Goal: Information Seeking & Learning: Learn about a topic

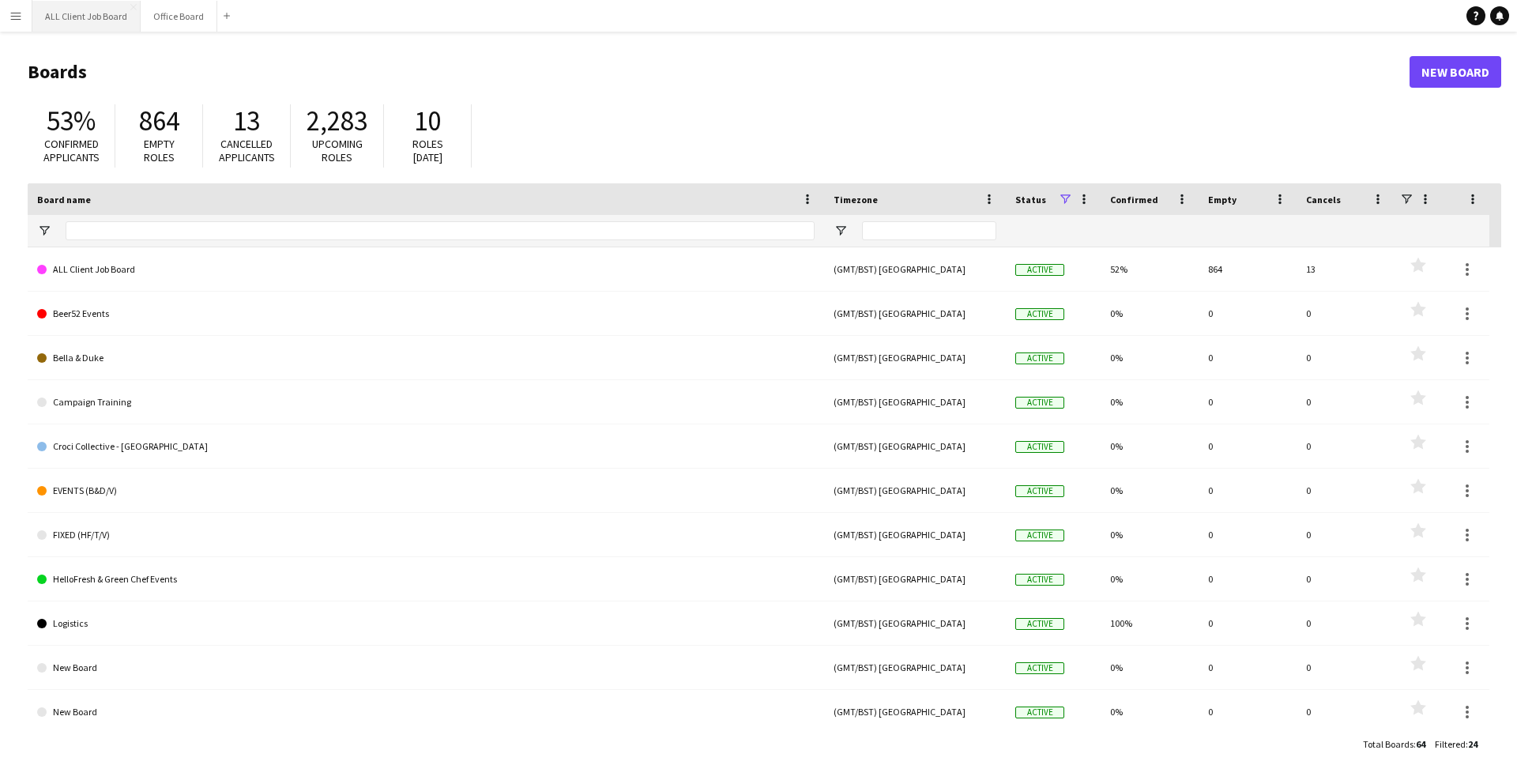
click at [88, 21] on button "ALL Client Job Board Close" at bounding box center [86, 16] width 108 height 31
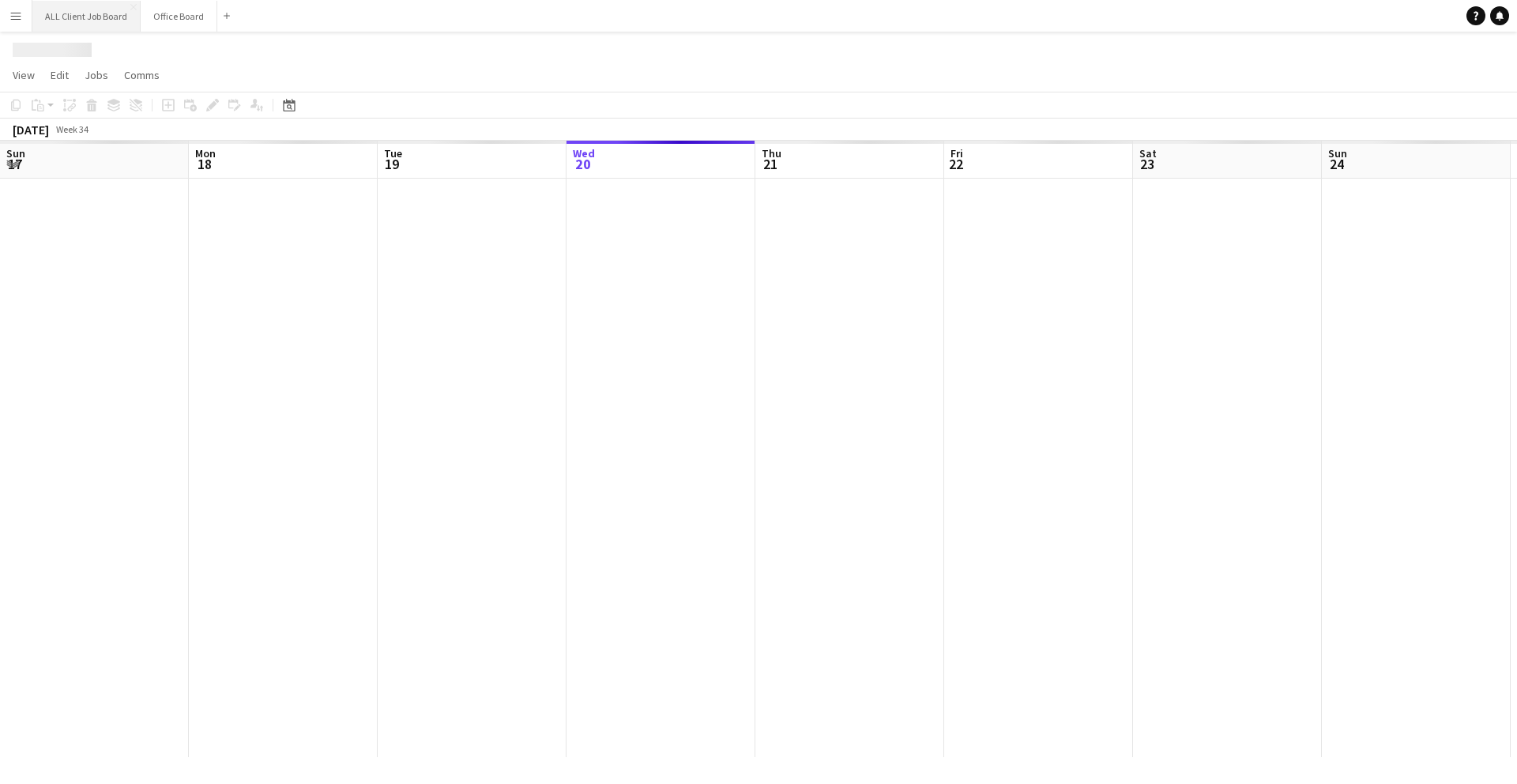
scroll to position [0, 378]
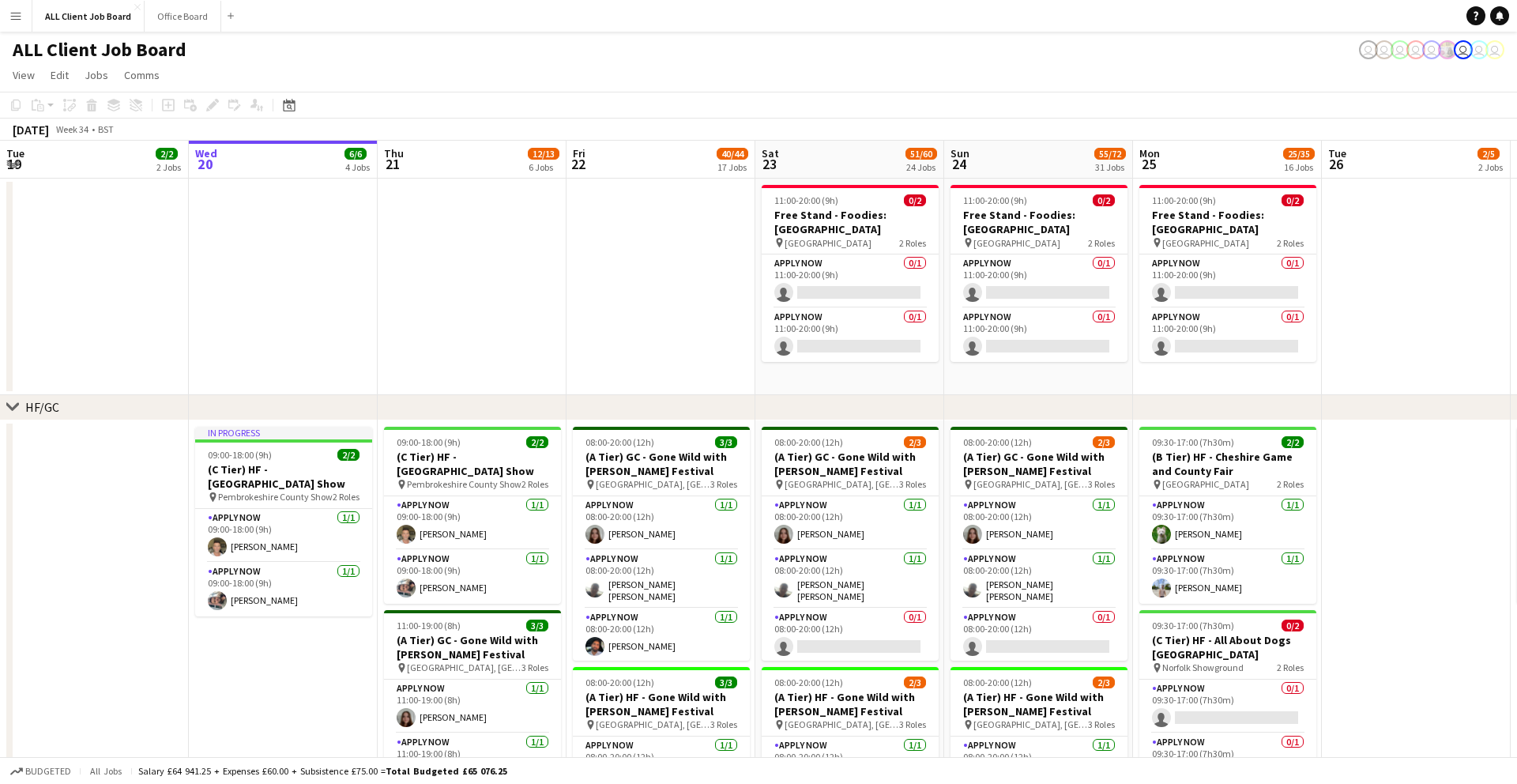
click at [13, 17] on app-icon "Menu" at bounding box center [16, 16] width 13 height 13
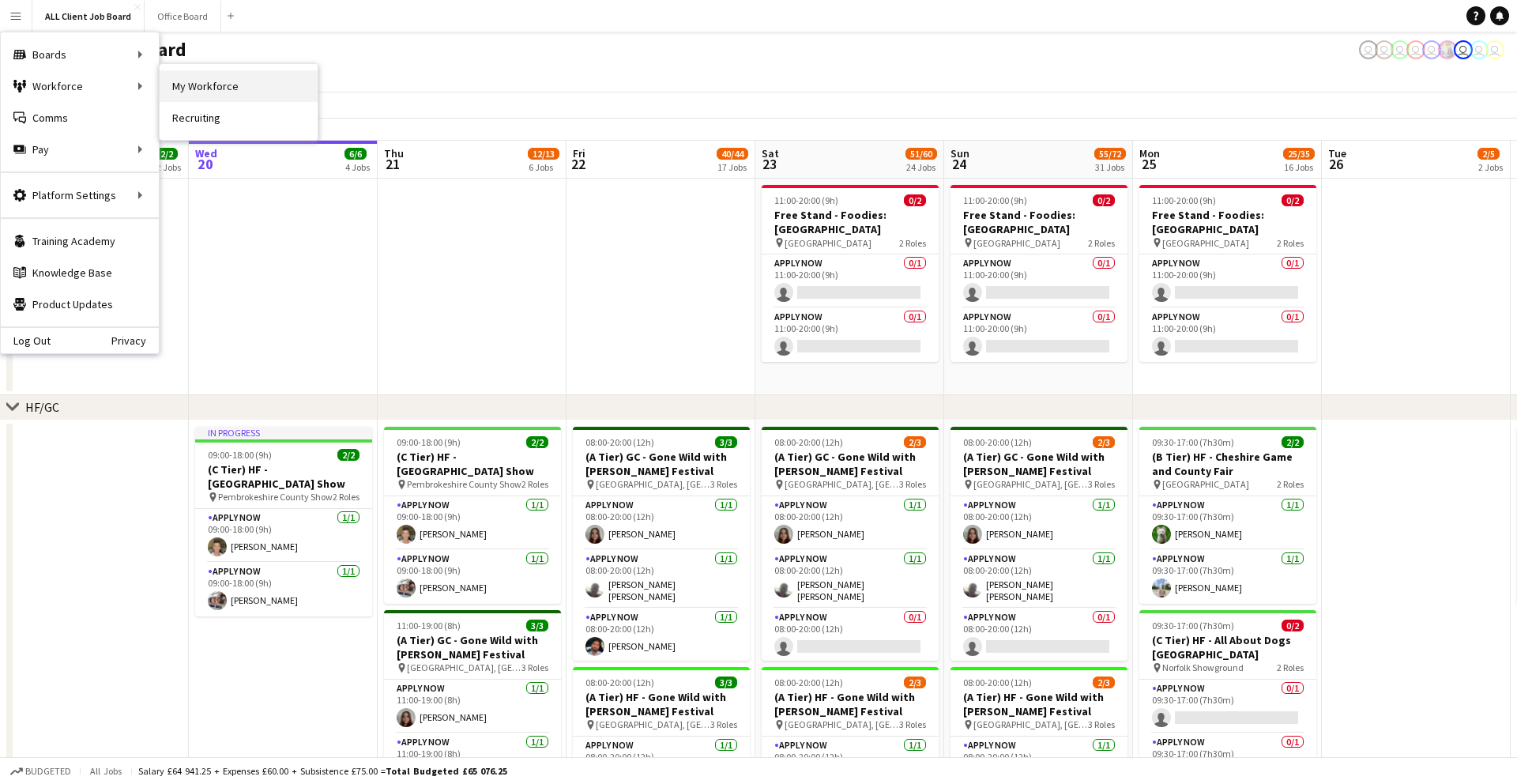
click at [193, 86] on link "My Workforce" at bounding box center [239, 86] width 158 height 31
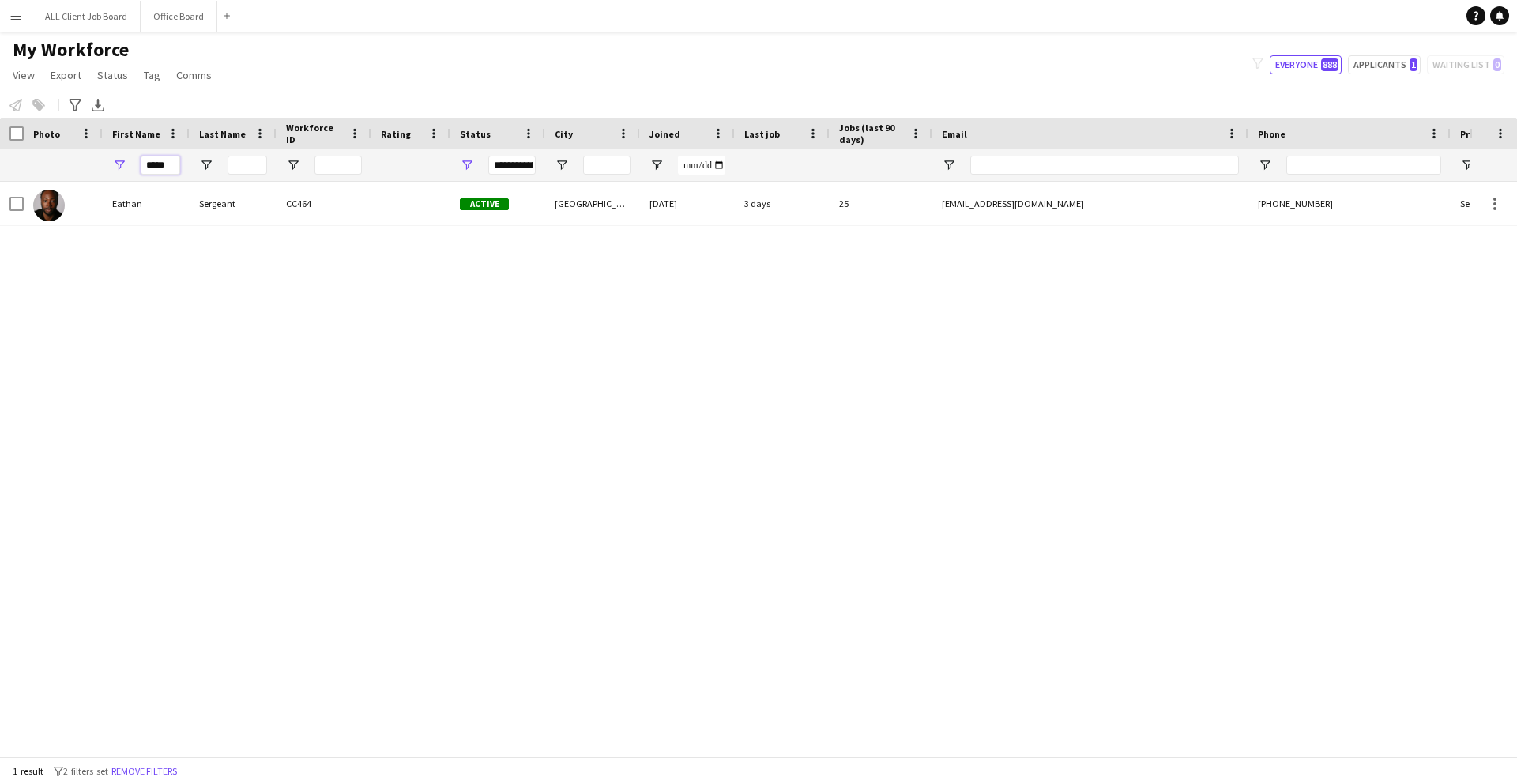
click at [173, 167] on input "*****" at bounding box center [160, 165] width 40 height 19
type input "*"
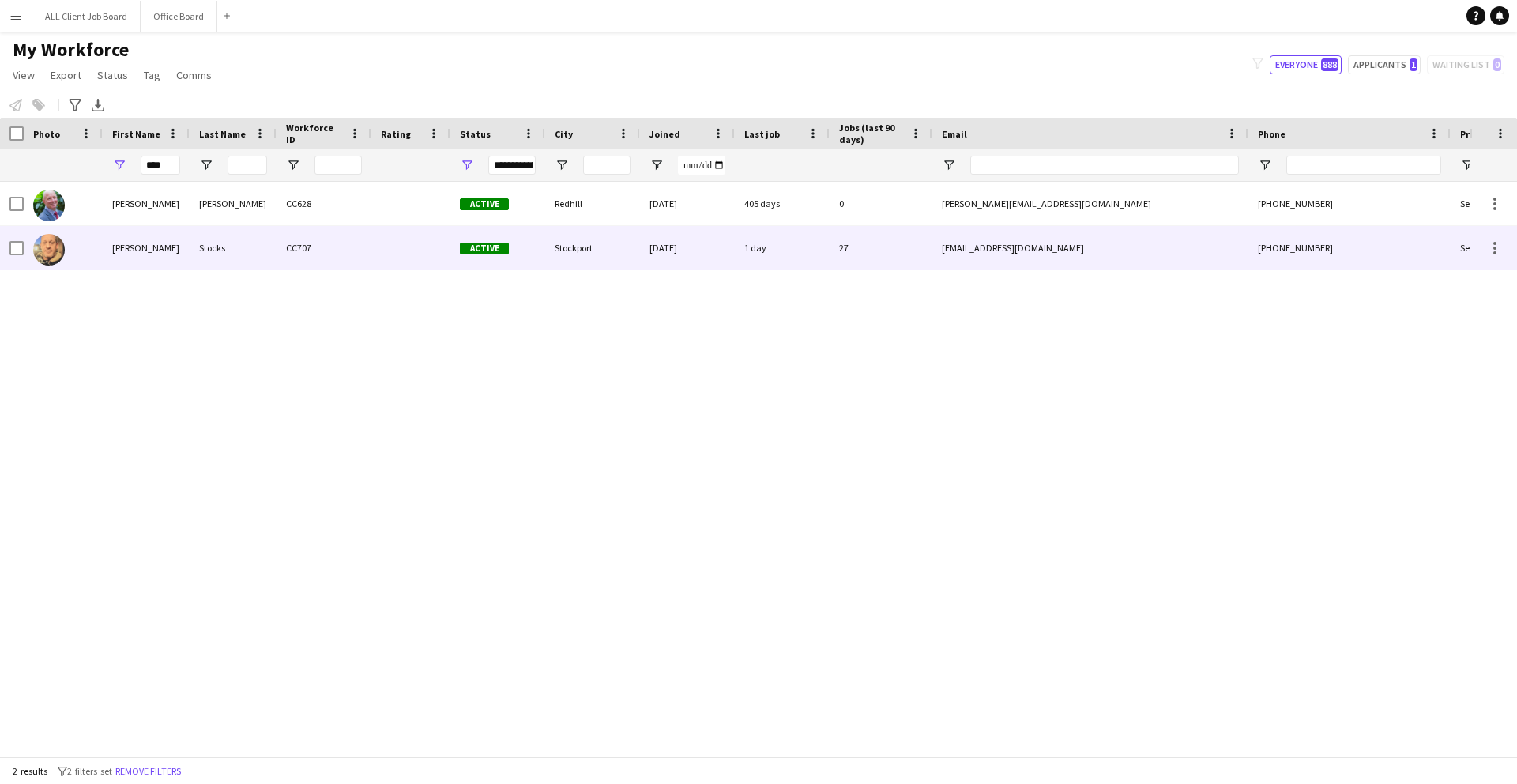
click at [155, 244] on div "[PERSON_NAME]" at bounding box center [146, 248] width 87 height 43
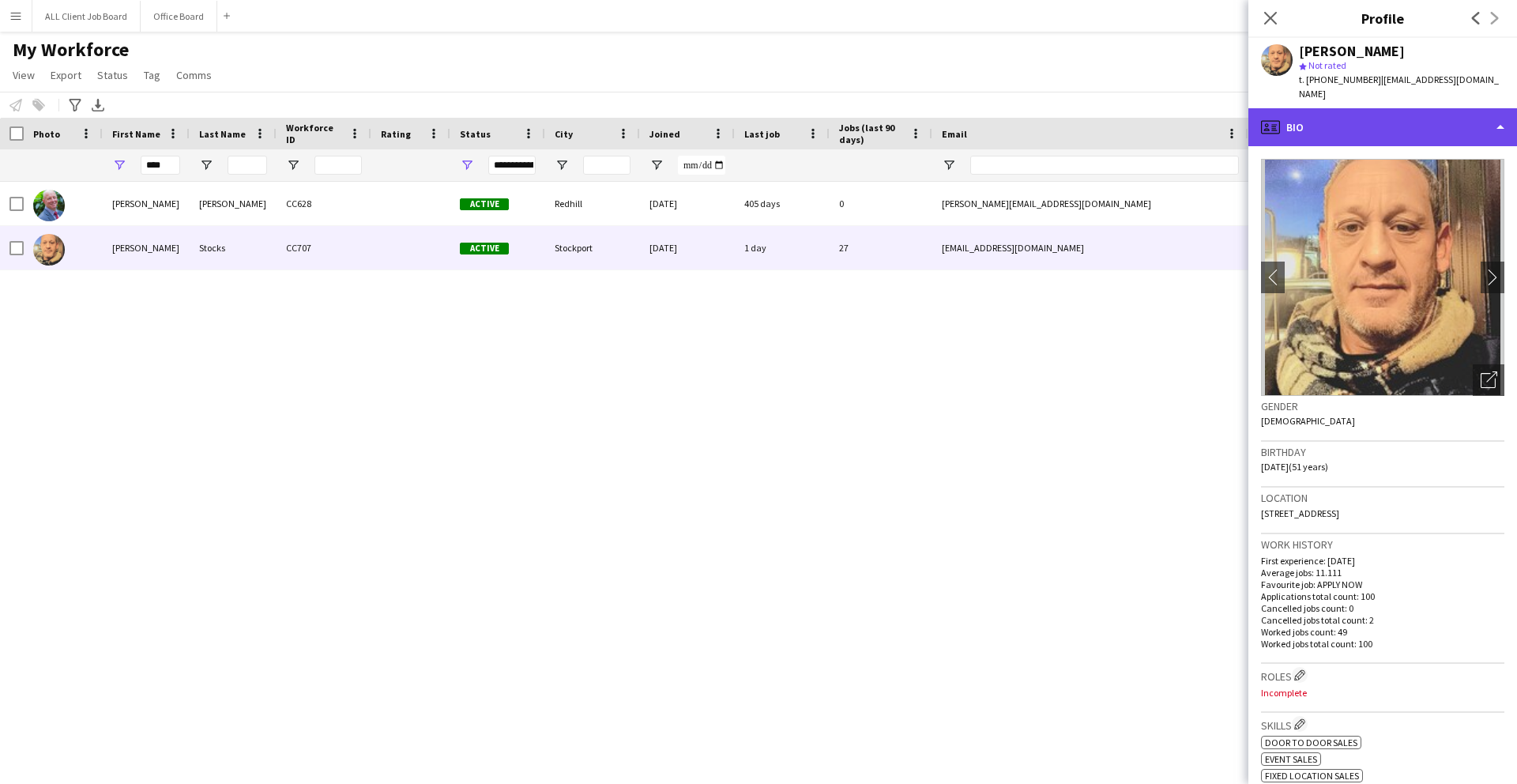
click at [1504, 114] on div "profile Bio" at bounding box center [1383, 127] width 269 height 38
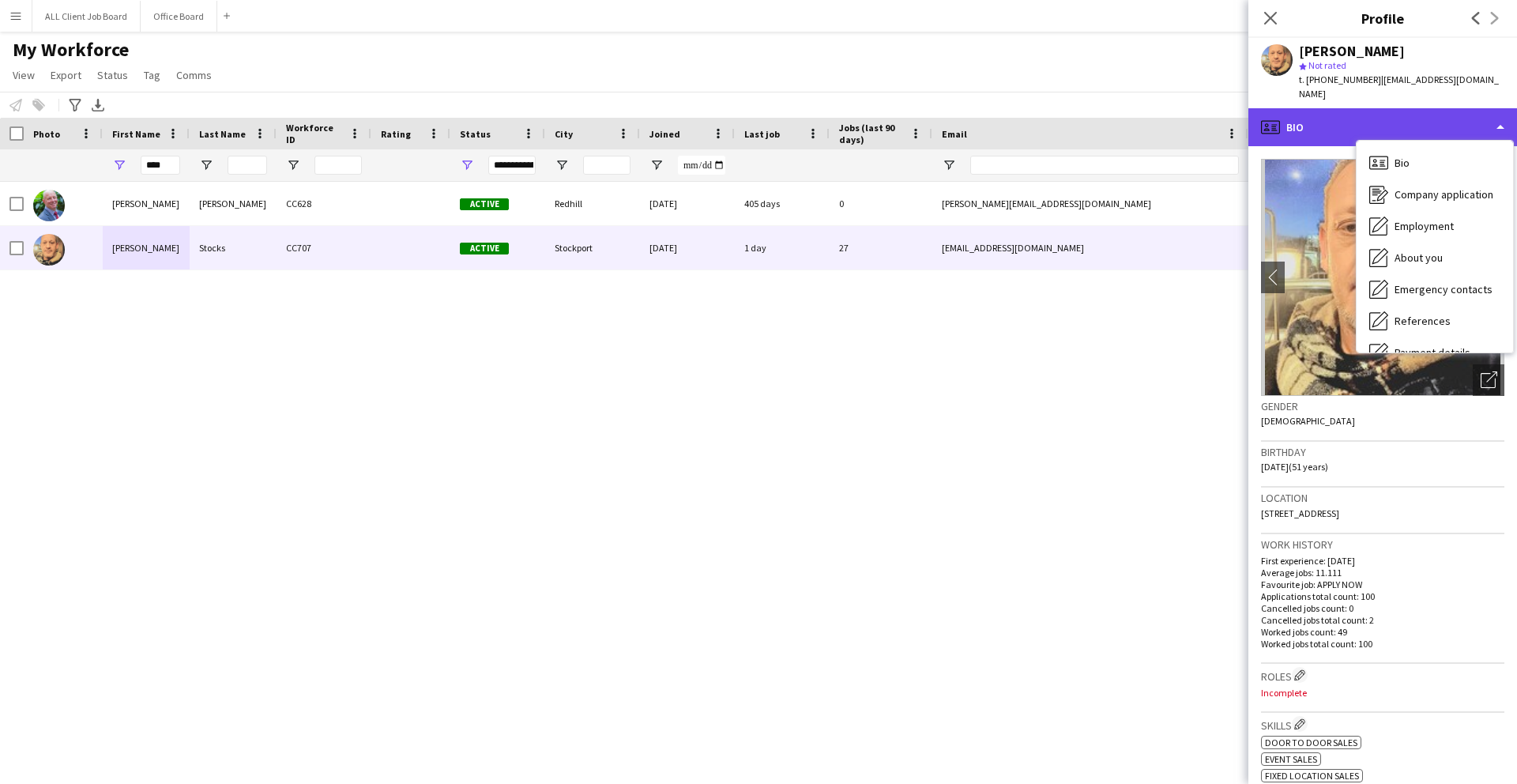
click at [1504, 114] on div "profile Bio" at bounding box center [1383, 127] width 269 height 38
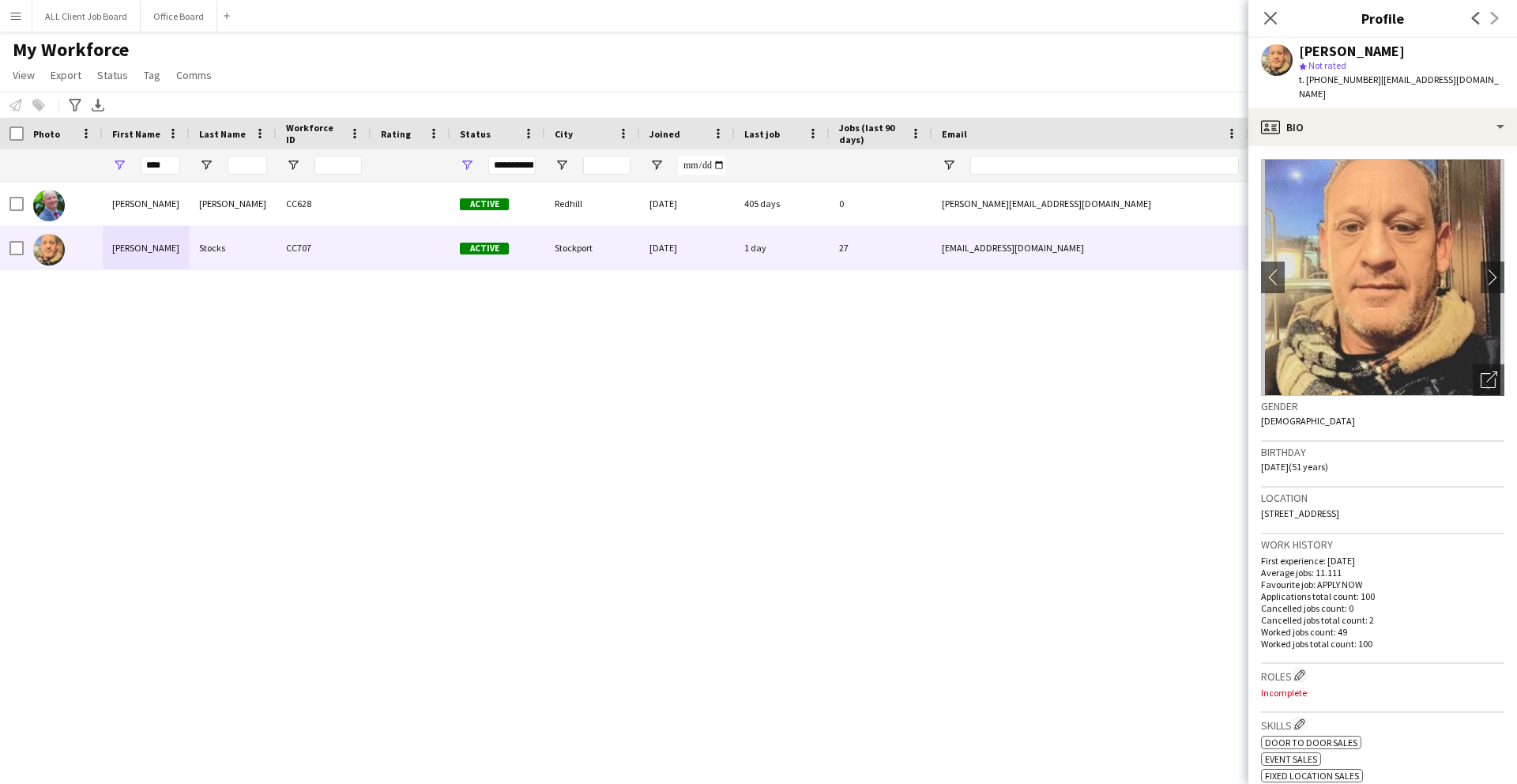
click at [878, 378] on div "[PERSON_NAME] CC628 Active Redhill [DATE] 405 days 0 [PERSON_NAME][EMAIL_ADDRES…" at bounding box center [735, 469] width 1470 height 574
click at [1278, 23] on app-icon "Close pop-in" at bounding box center [1271, 18] width 23 height 23
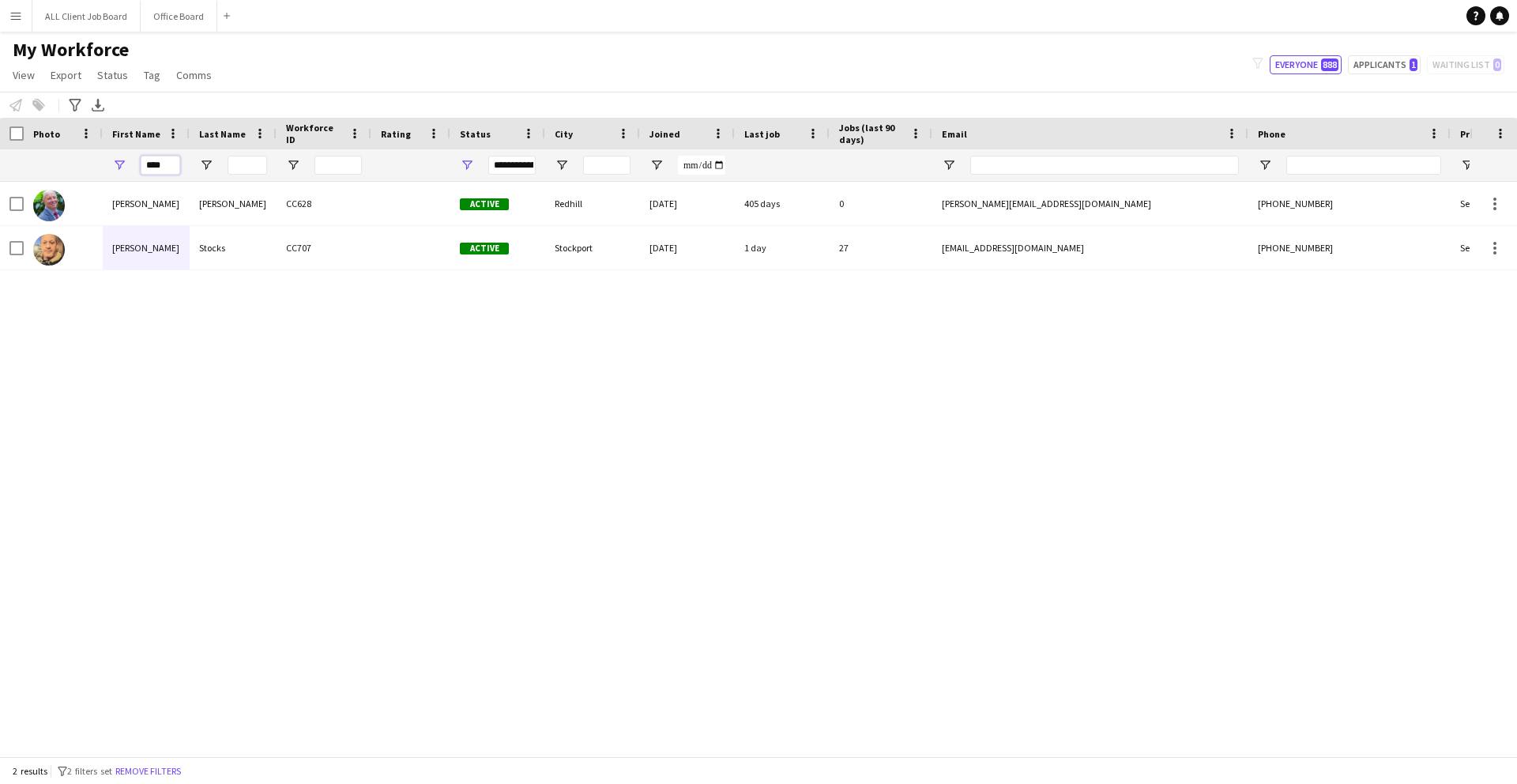
click at [167, 167] on input "****" at bounding box center [160, 165] width 40 height 19
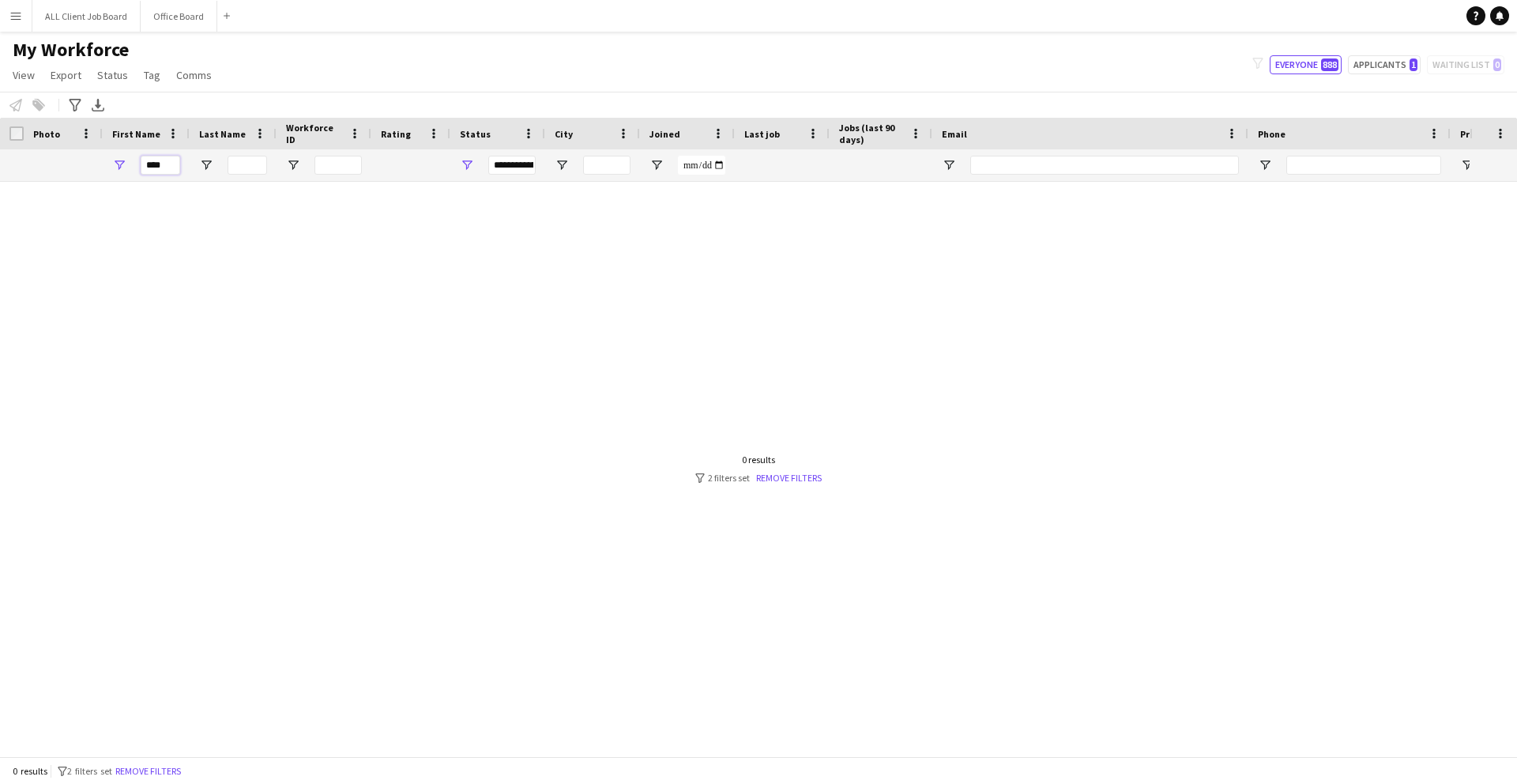
type input "****"
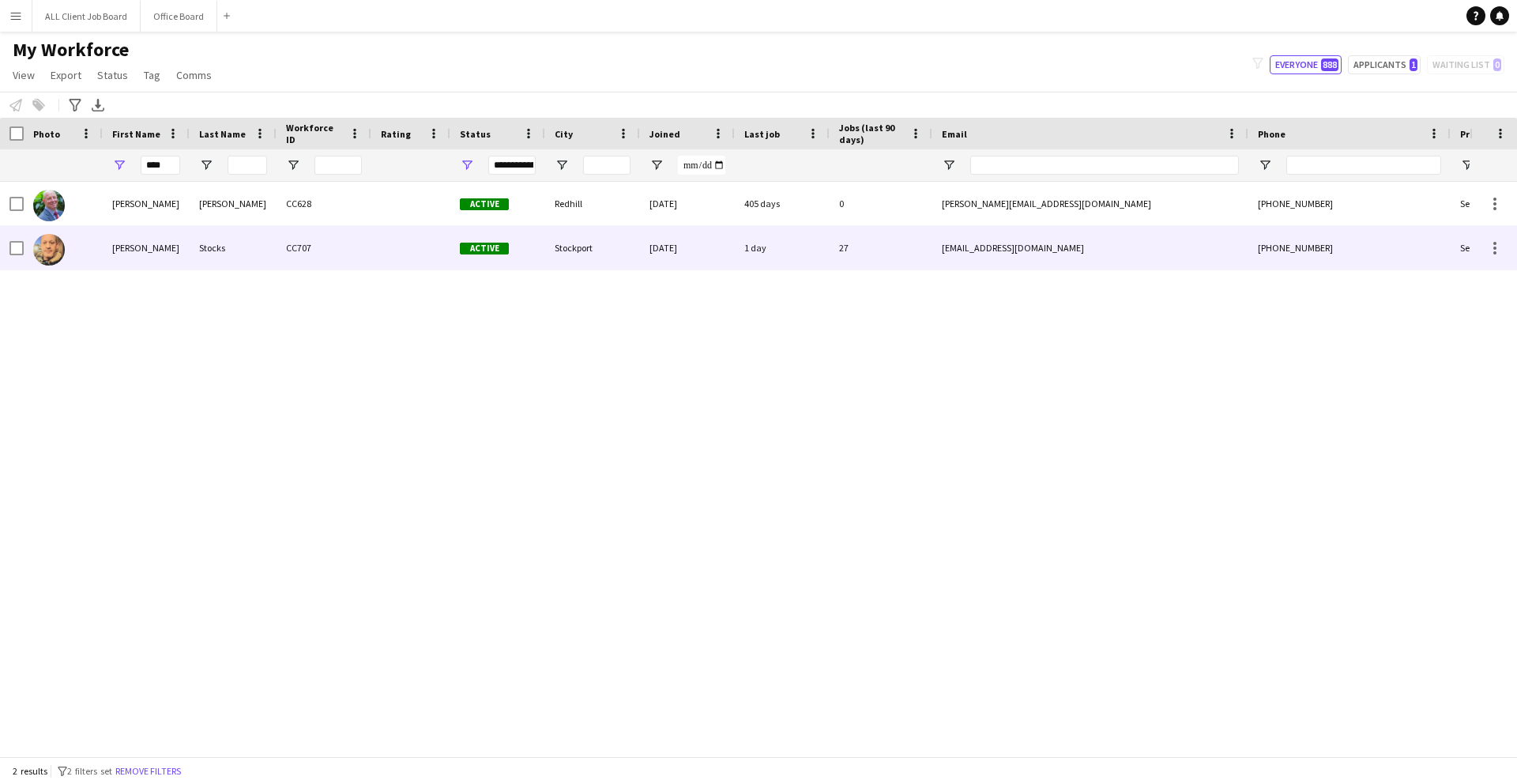
click at [786, 236] on div "1 day" at bounding box center [781, 248] width 95 height 43
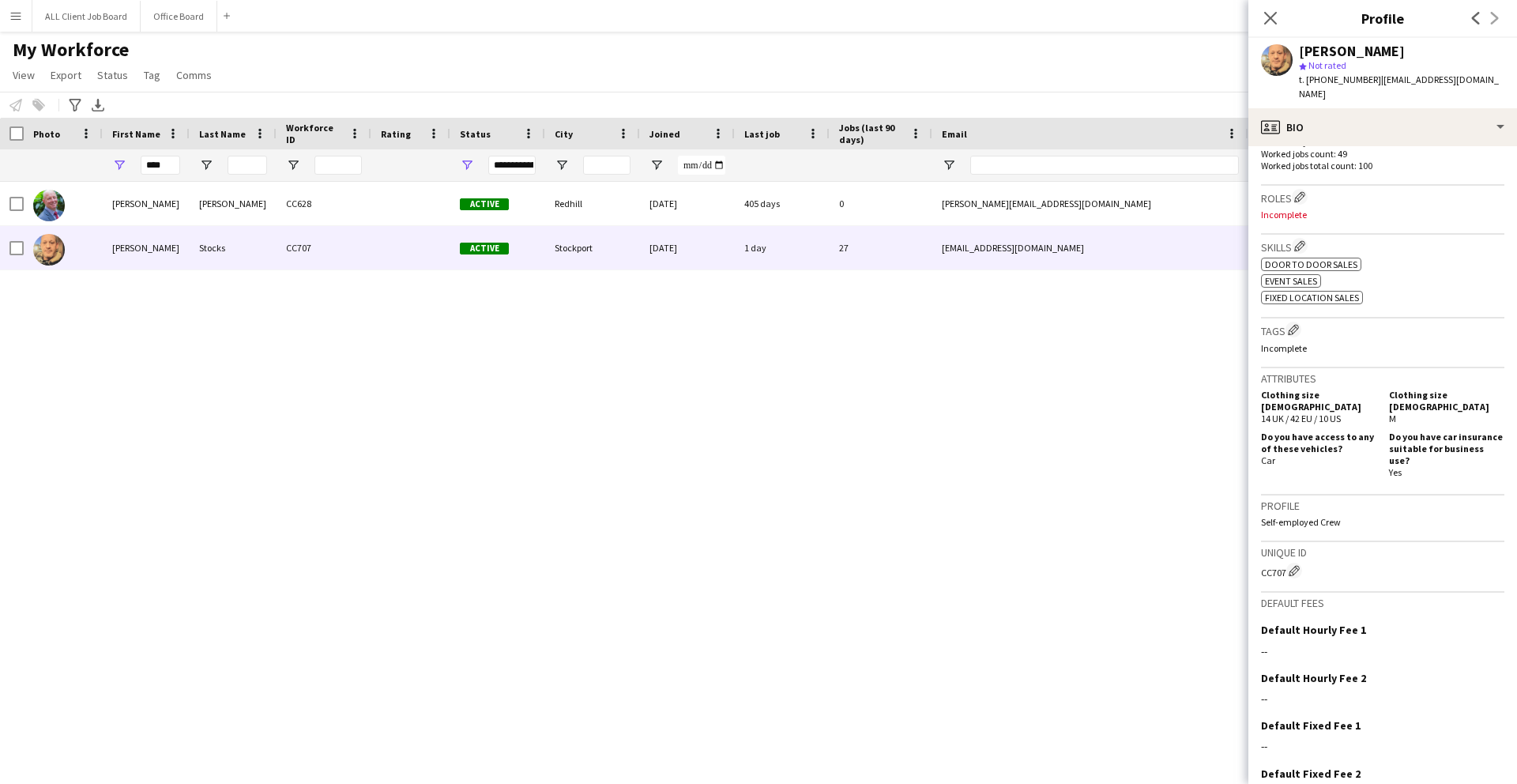
scroll to position [527, 0]
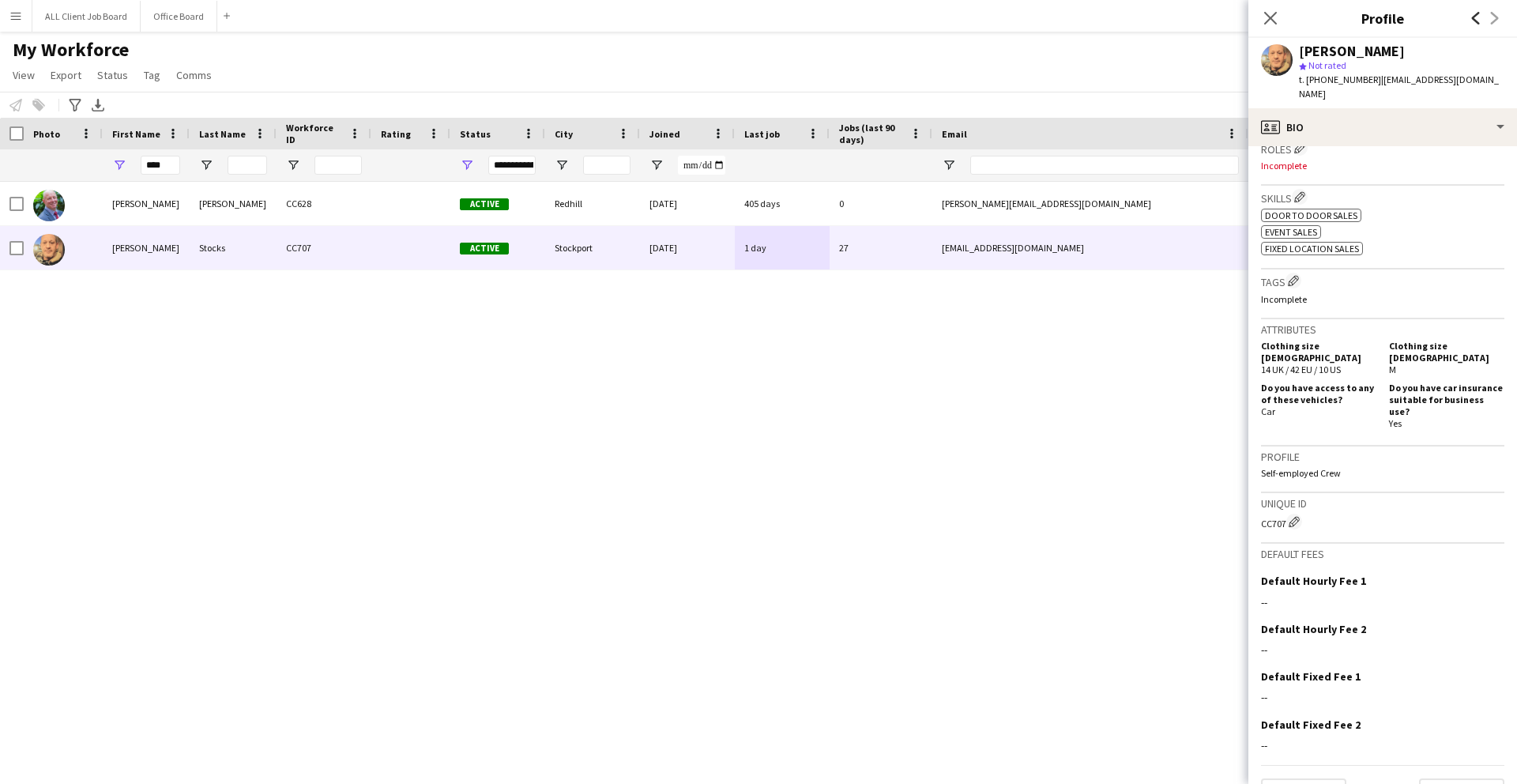
click at [1473, 16] on icon at bounding box center [1475, 18] width 8 height 13
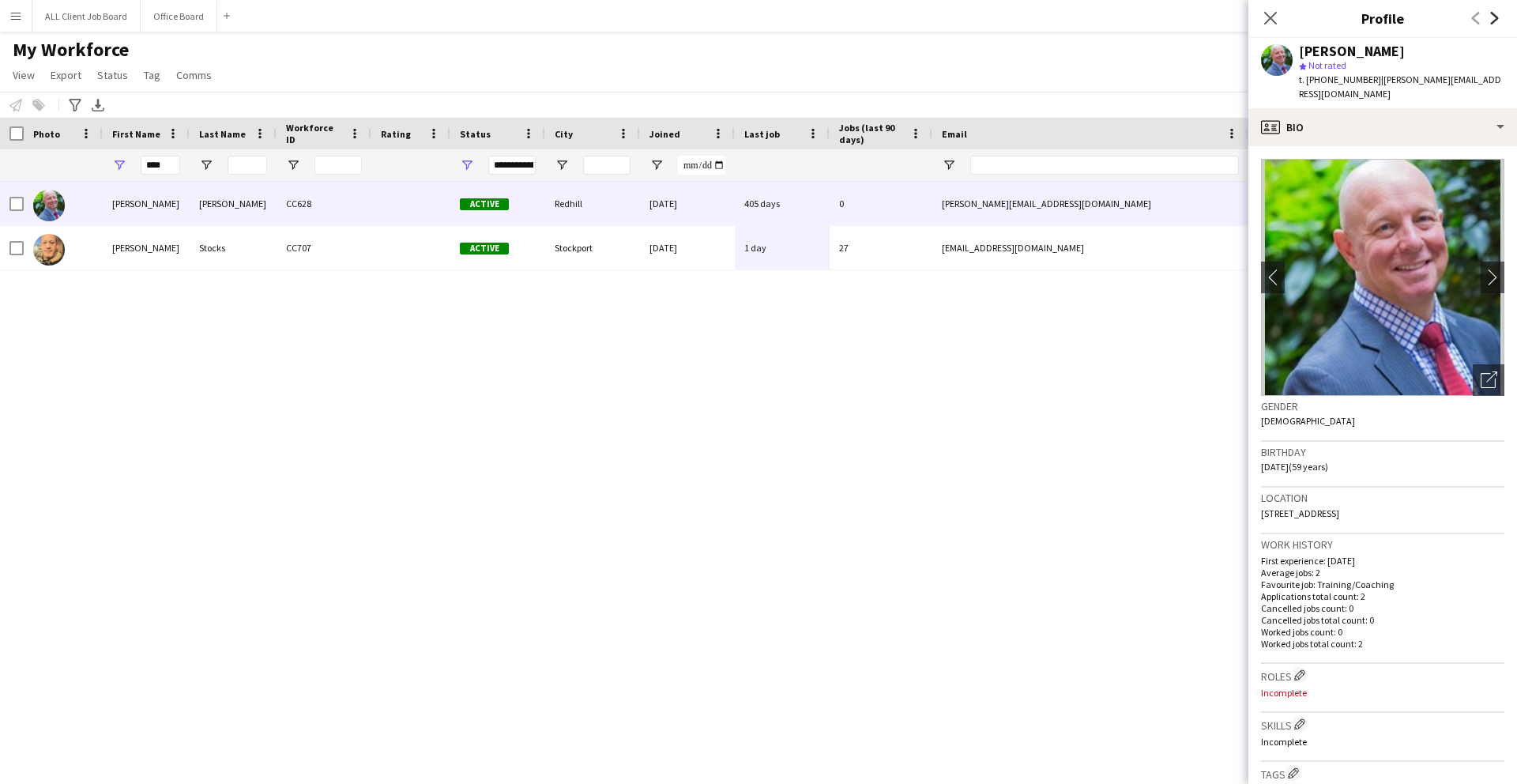
click at [1489, 16] on icon "Next" at bounding box center [1495, 18] width 13 height 13
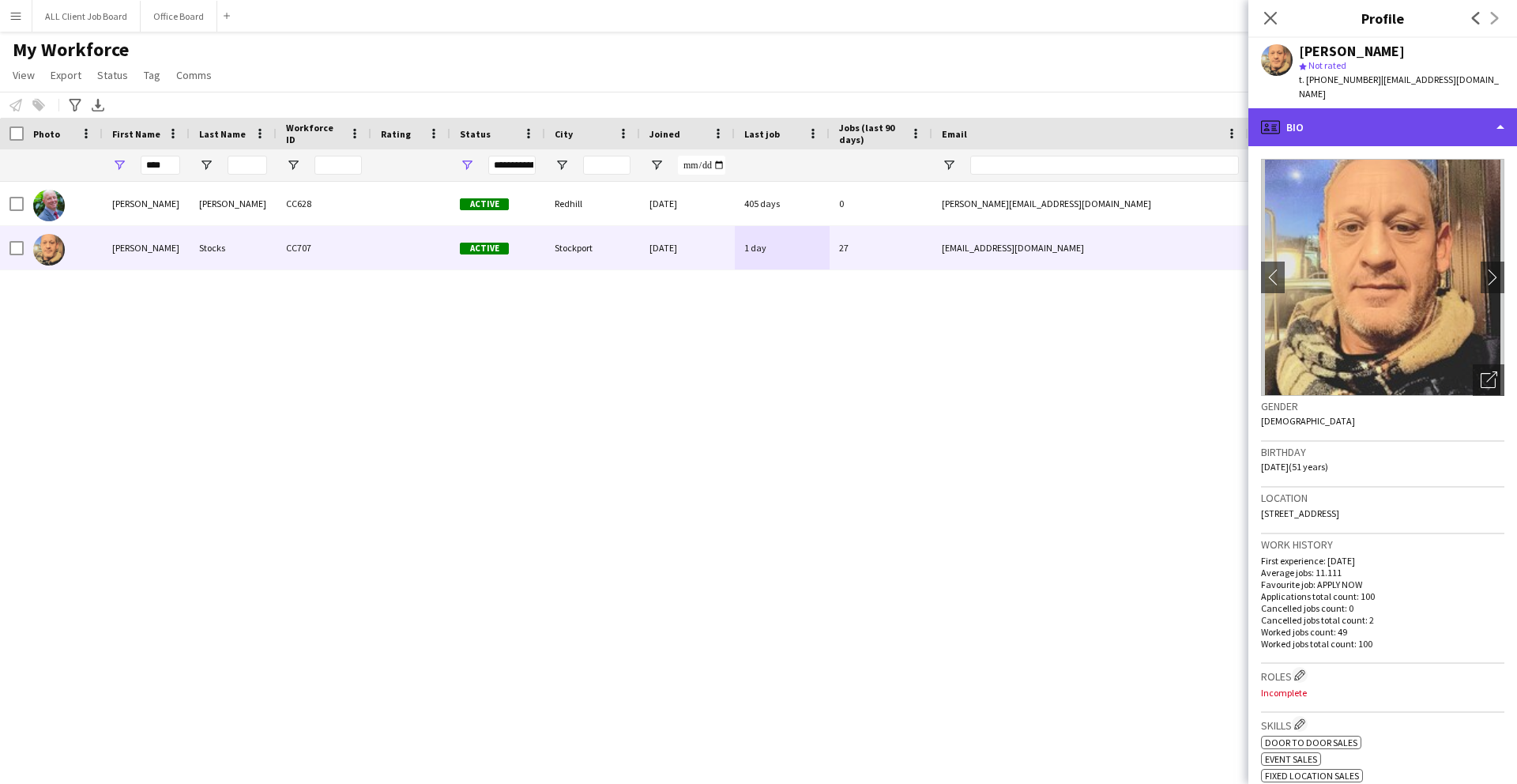
click at [1451, 110] on div "profile Bio" at bounding box center [1383, 127] width 269 height 38
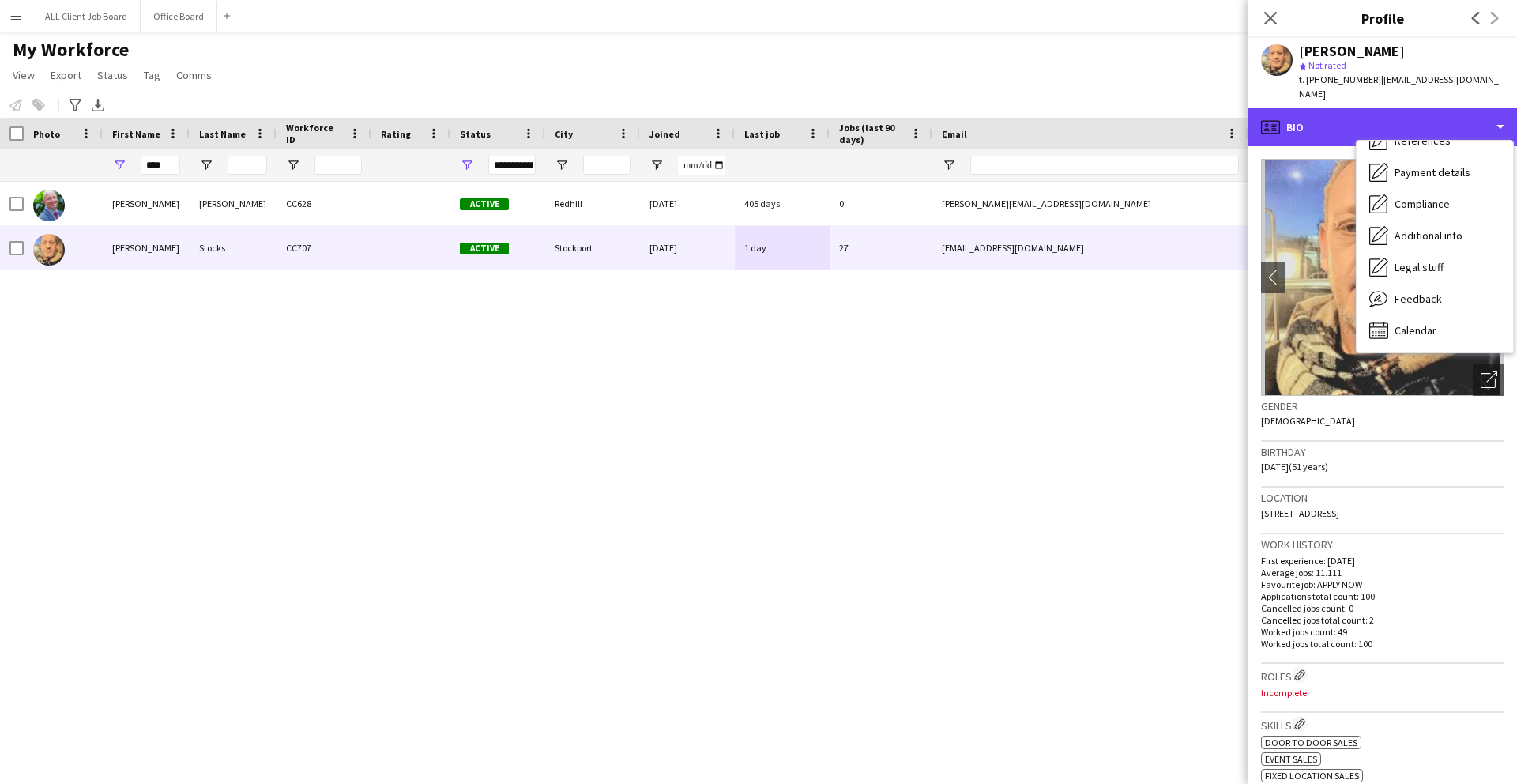
scroll to position [180, 0]
click at [1246, 559] on div "[PERSON_NAME] CC628 Active Redhill [DATE] 405 days 0 [PERSON_NAME][EMAIL_ADDRES…" at bounding box center [735, 469] width 1470 height 574
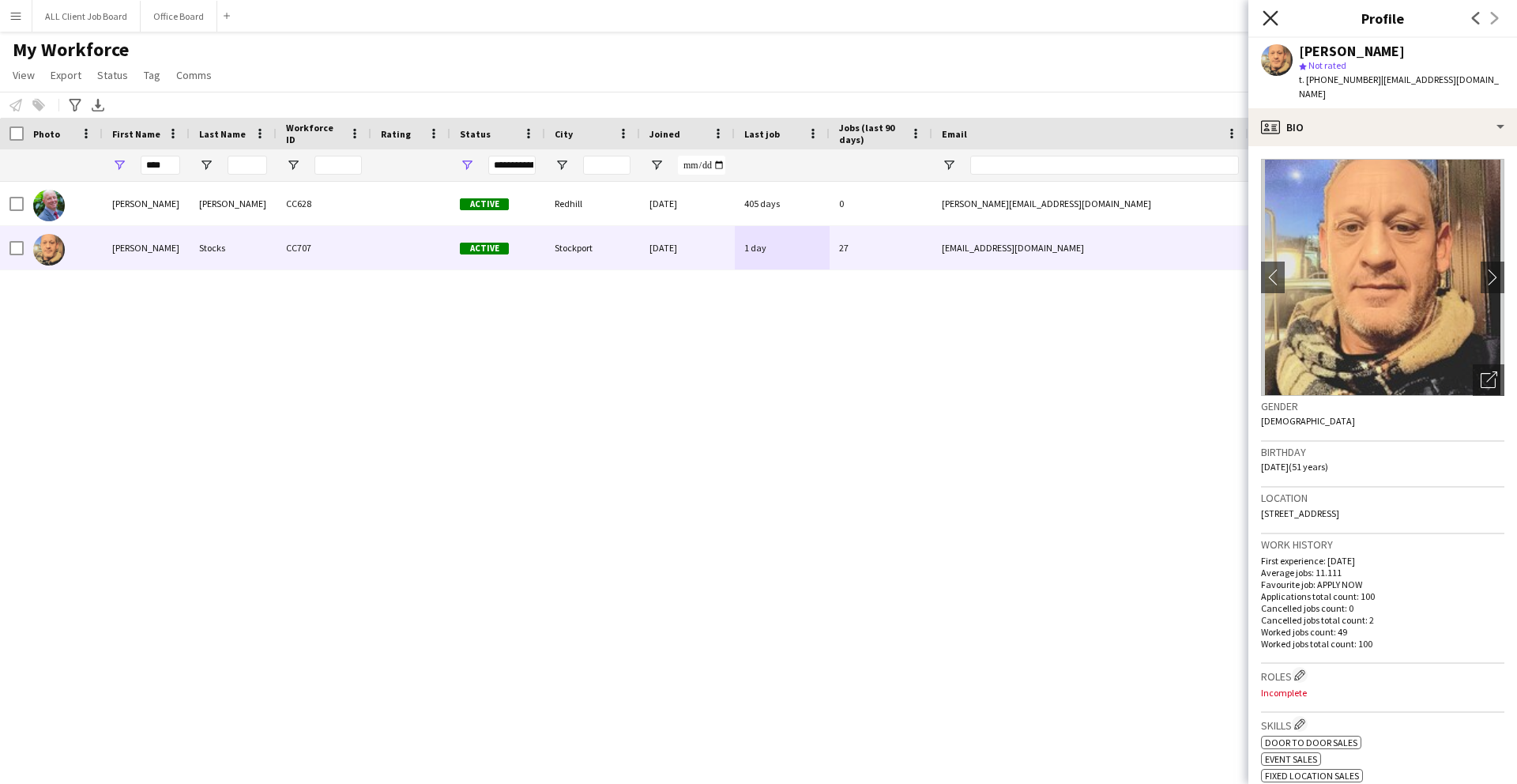
click at [1271, 14] on icon "Close pop-in" at bounding box center [1270, 17] width 15 height 15
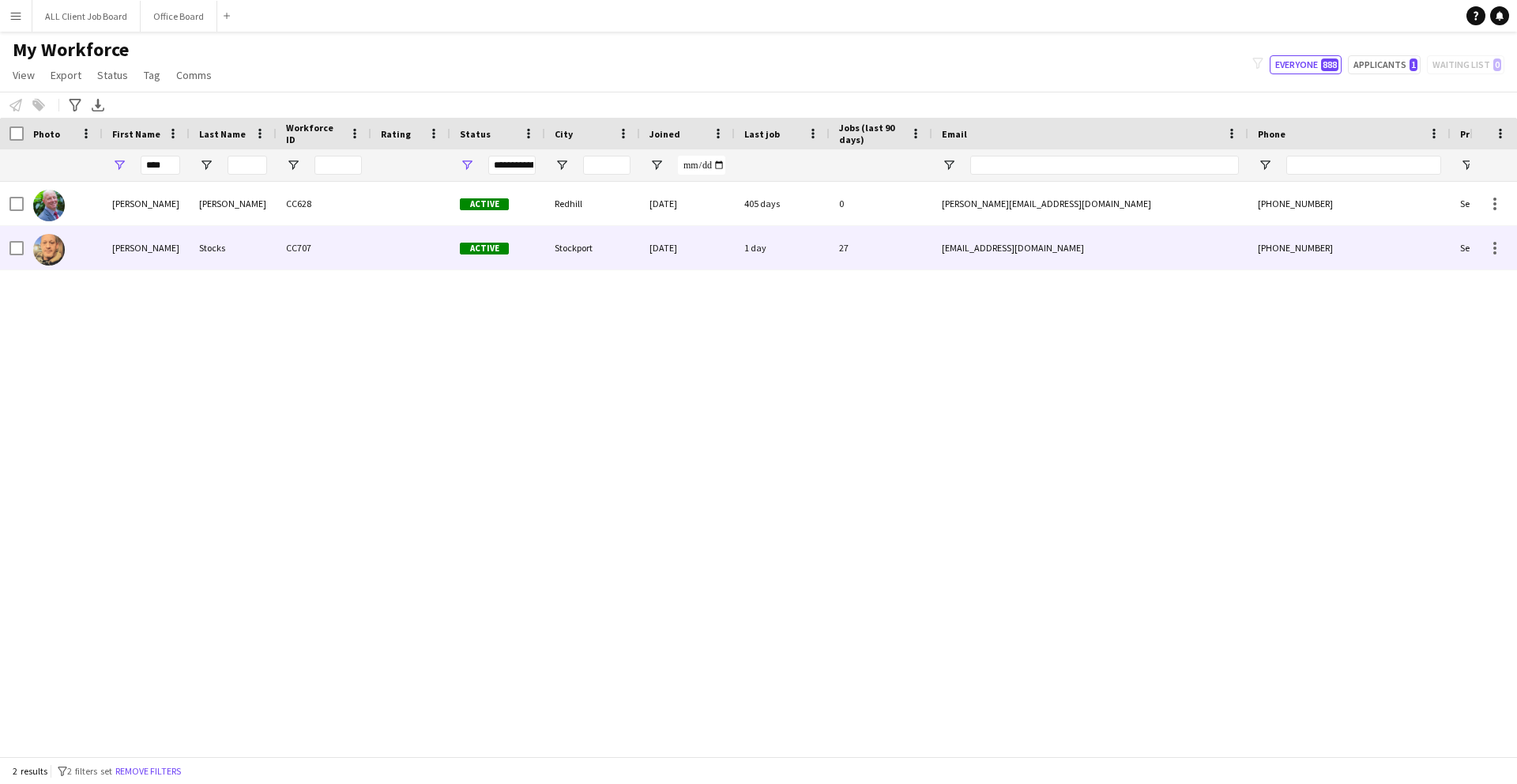
click at [311, 257] on div "CC707" at bounding box center [324, 248] width 95 height 43
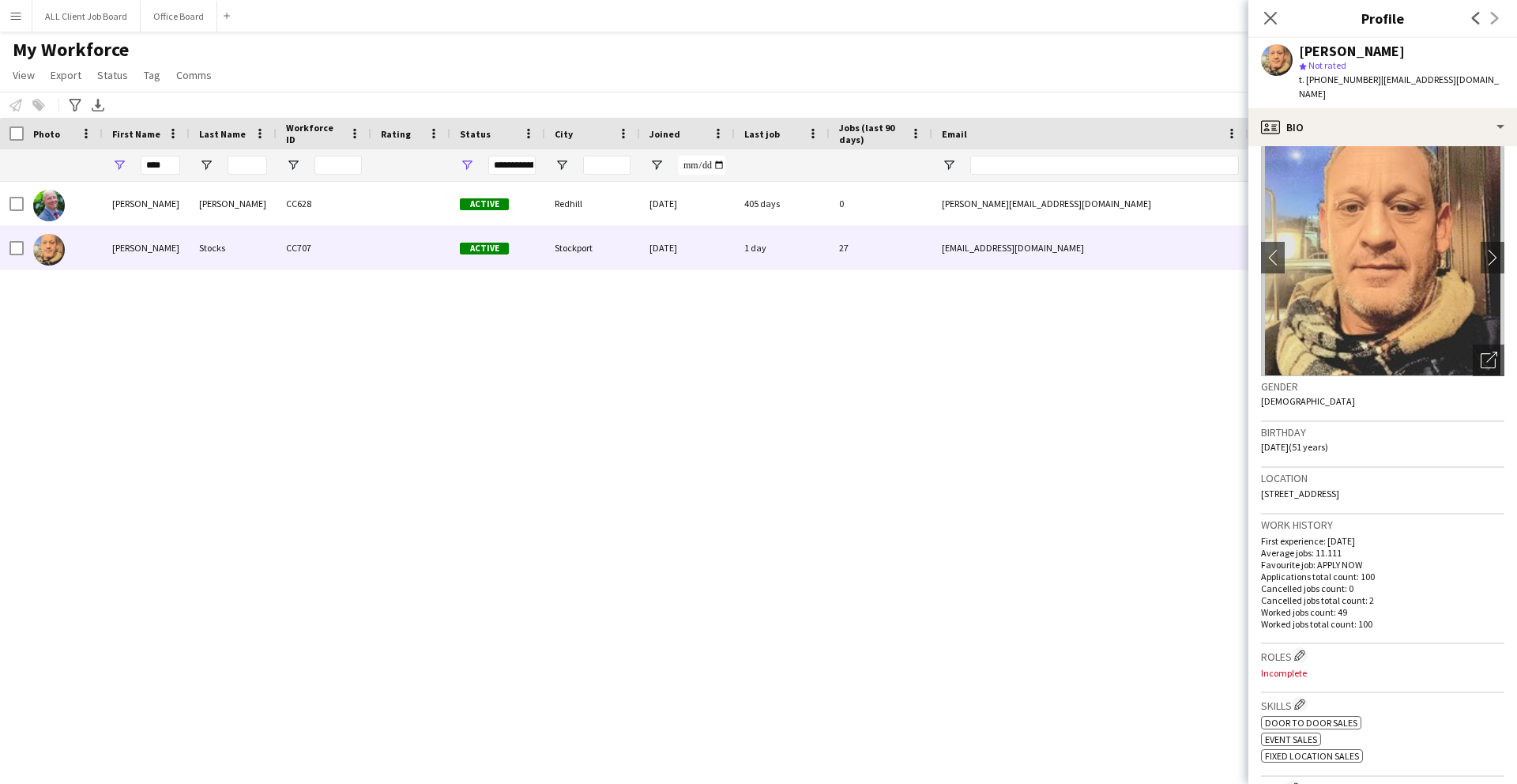
scroll to position [0, 0]
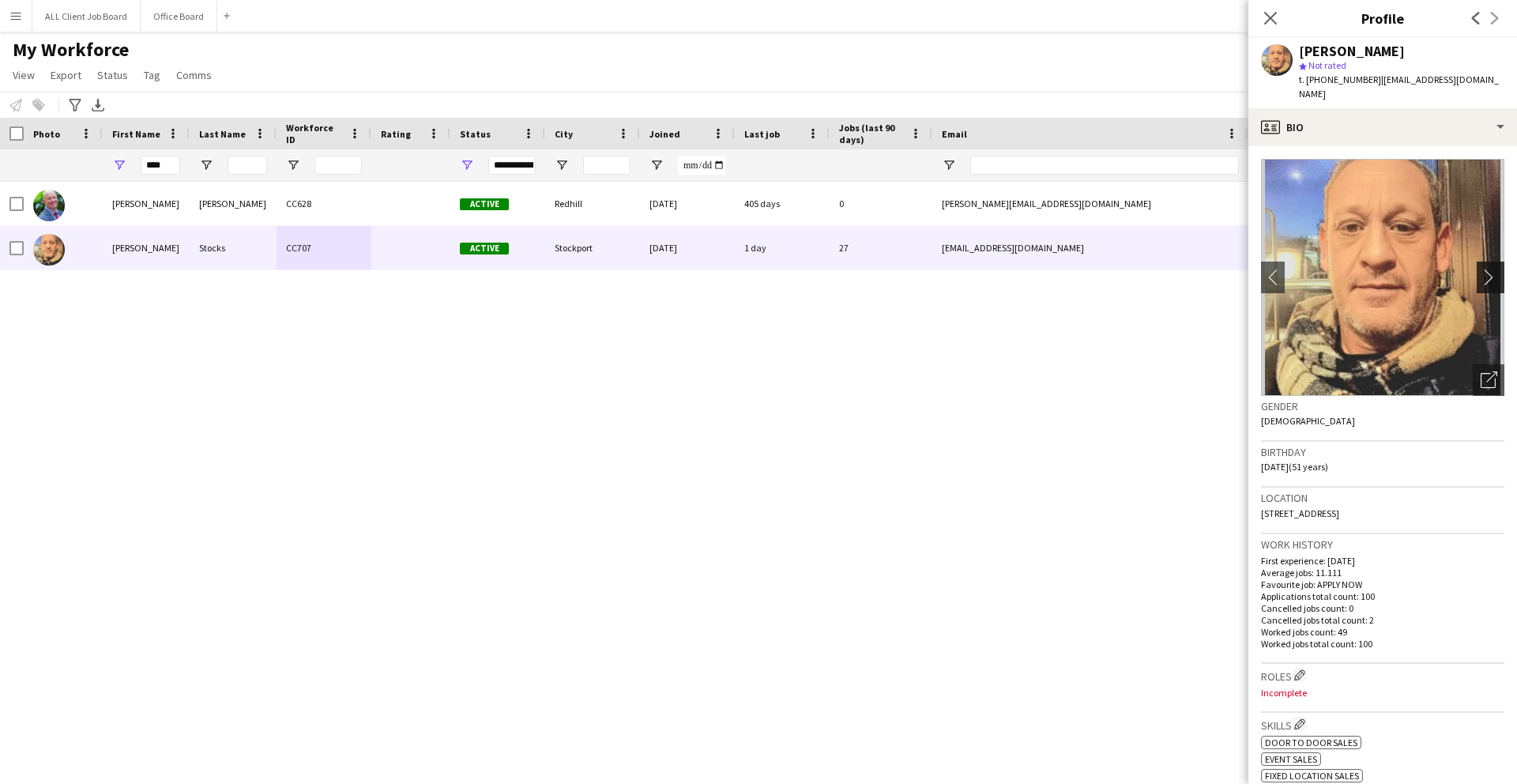
click at [1495, 269] on app-icon "chevron-right" at bounding box center [1493, 277] width 24 height 16
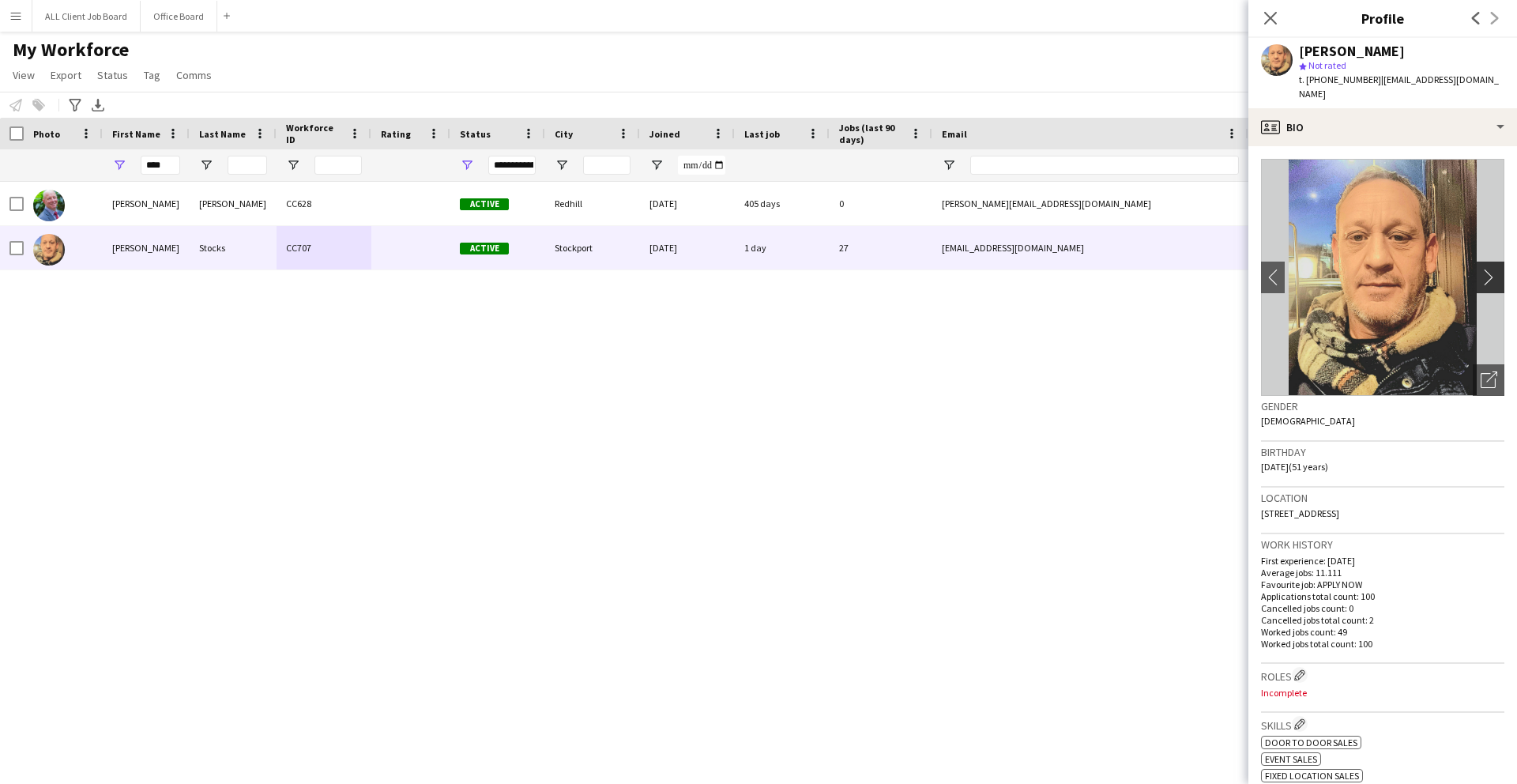
click at [1488, 269] on app-icon "chevron-right" at bounding box center [1493, 277] width 24 height 16
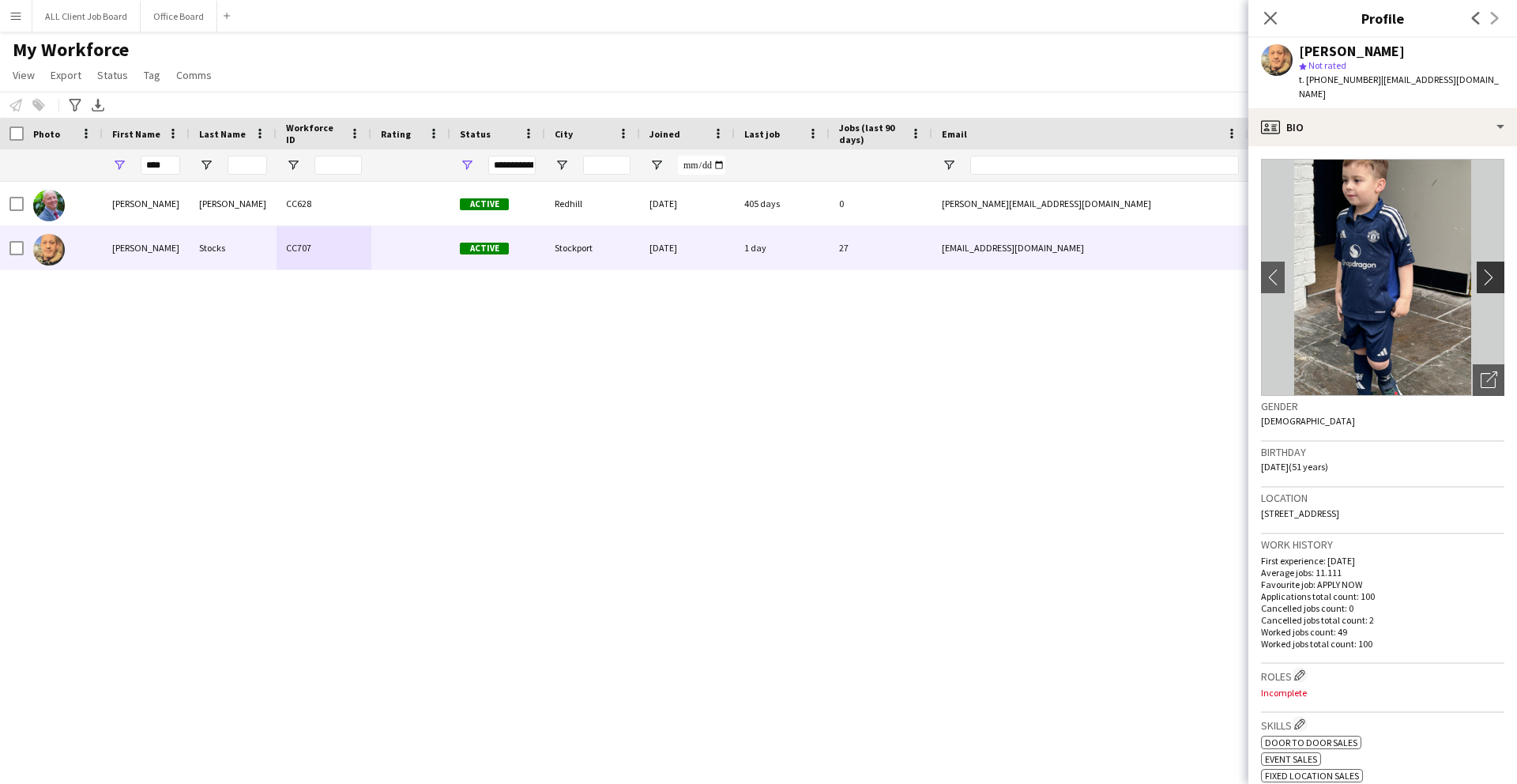
click at [1488, 269] on app-icon "chevron-right" at bounding box center [1493, 277] width 24 height 16
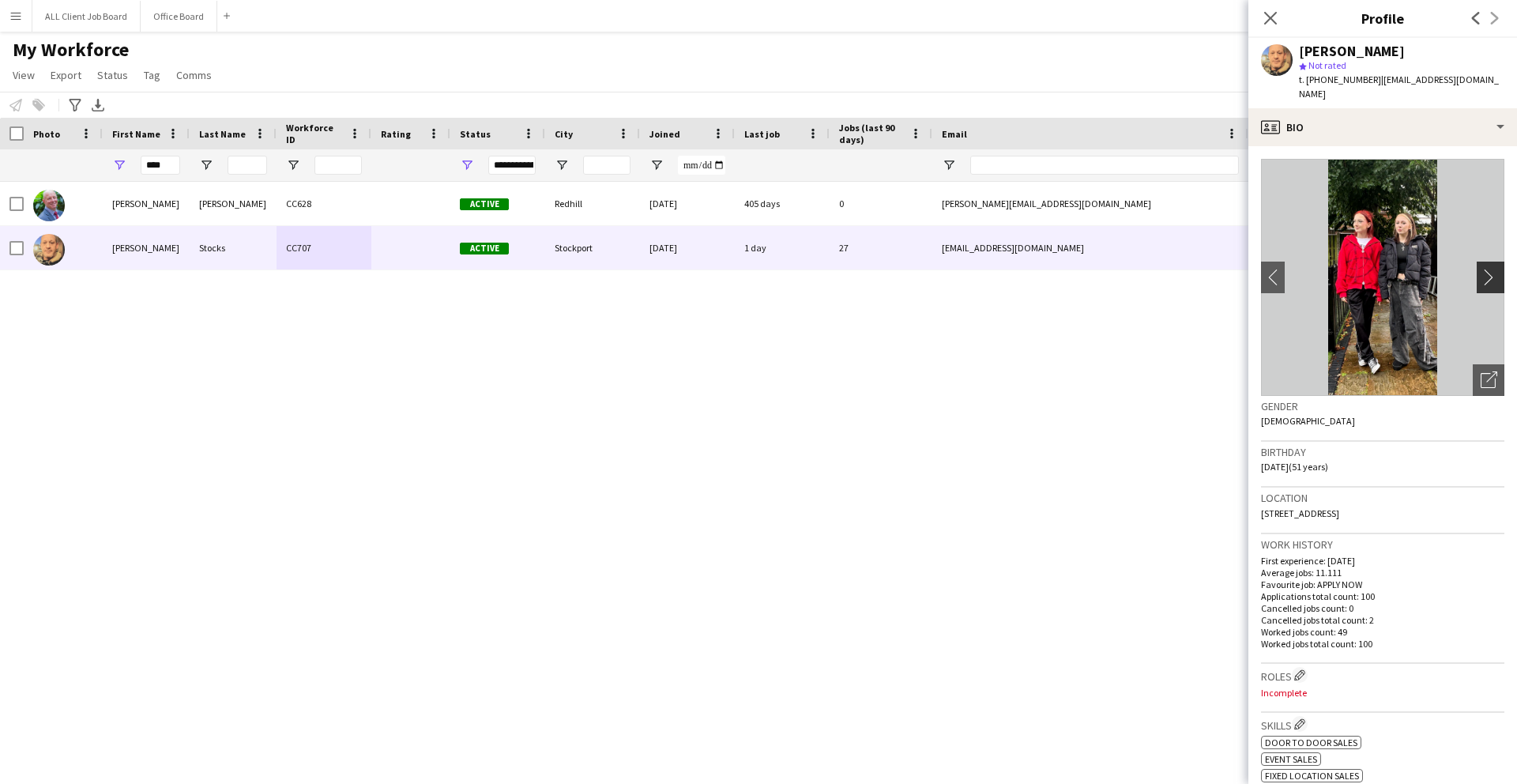
click at [1488, 269] on app-icon "chevron-right" at bounding box center [1493, 277] width 24 height 16
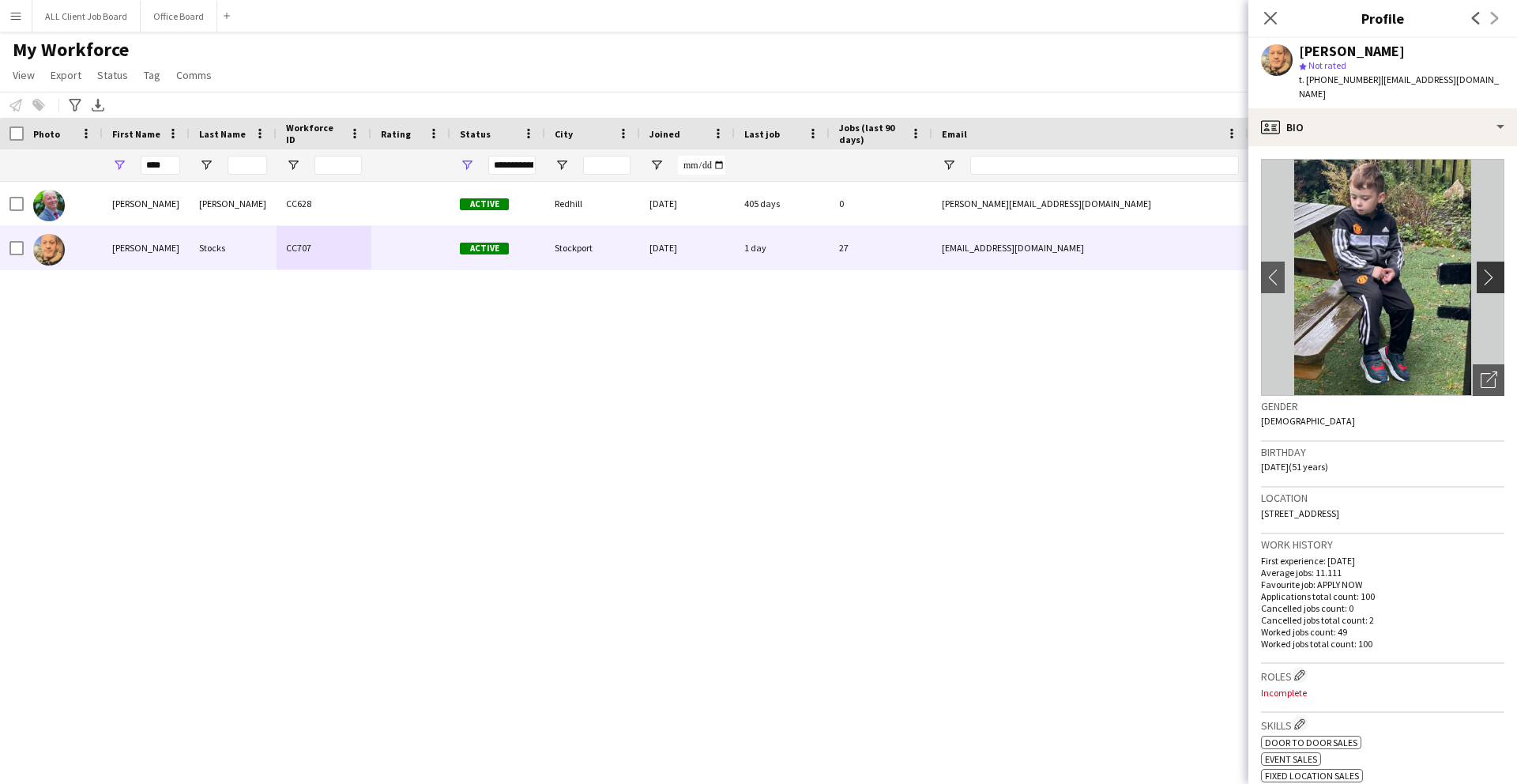
click at [1488, 269] on app-icon "chevron-right" at bounding box center [1493, 277] width 24 height 16
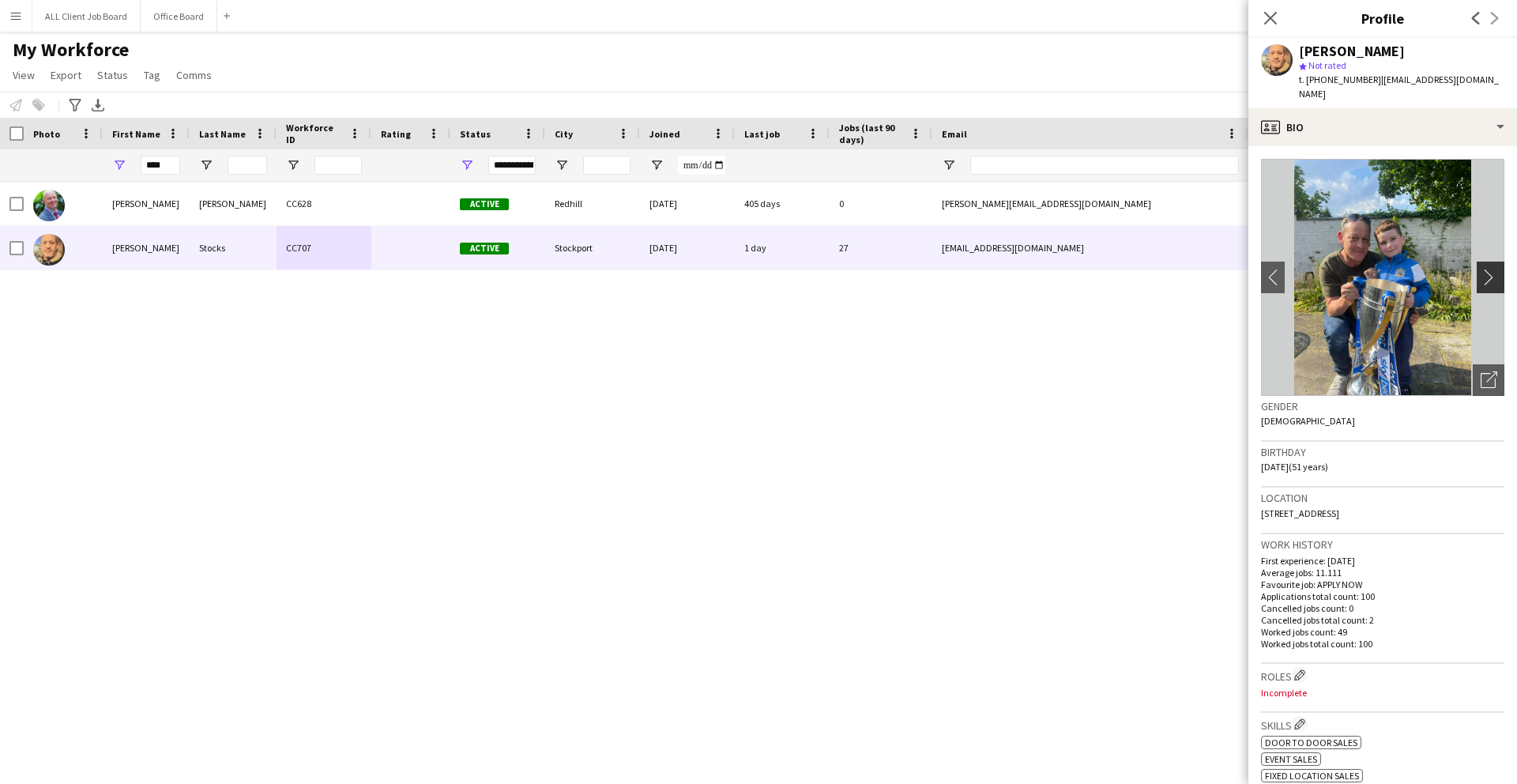
click at [1488, 269] on app-icon "chevron-right" at bounding box center [1493, 277] width 24 height 16
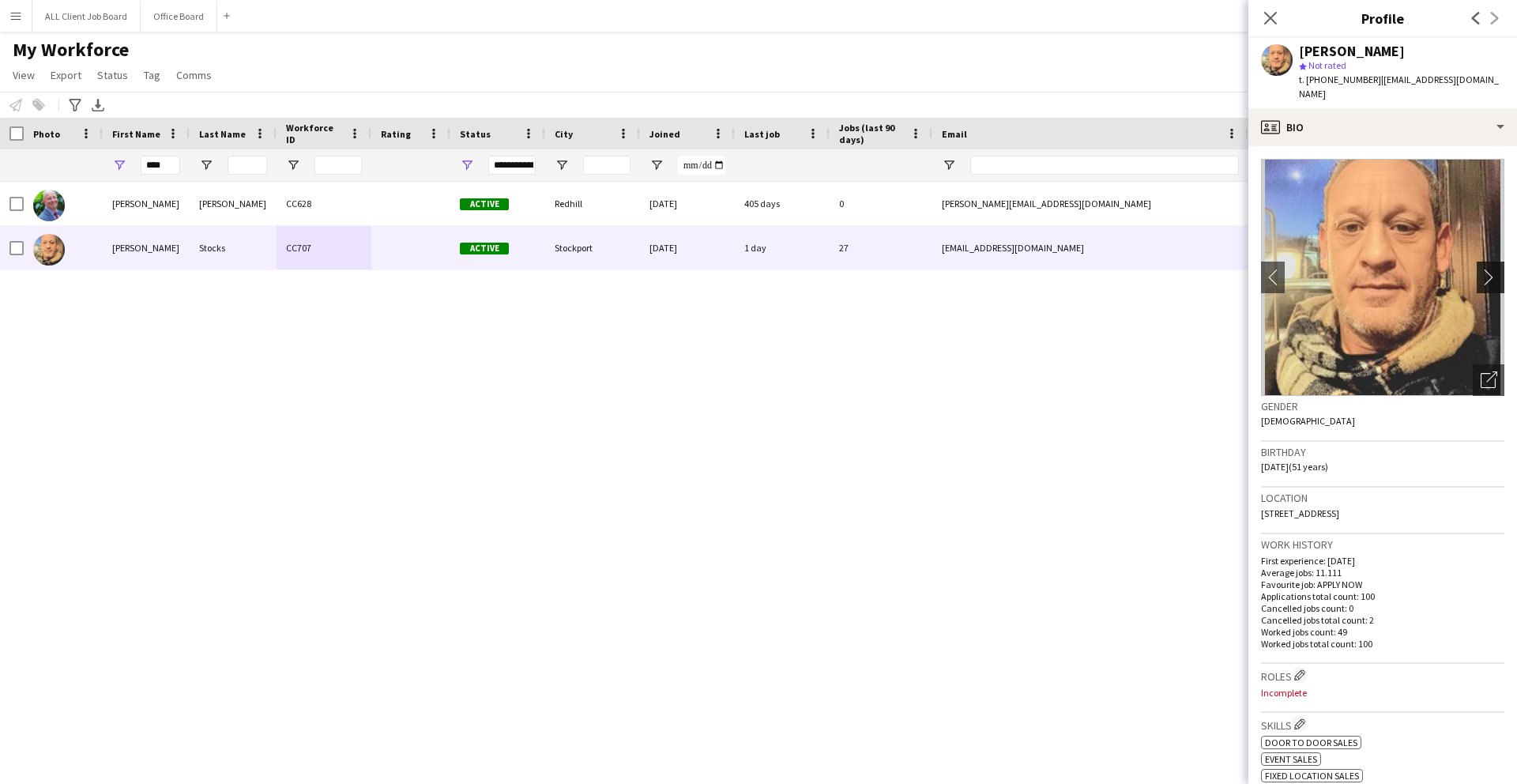
click at [1488, 269] on app-icon "chevron-right" at bounding box center [1493, 277] width 24 height 16
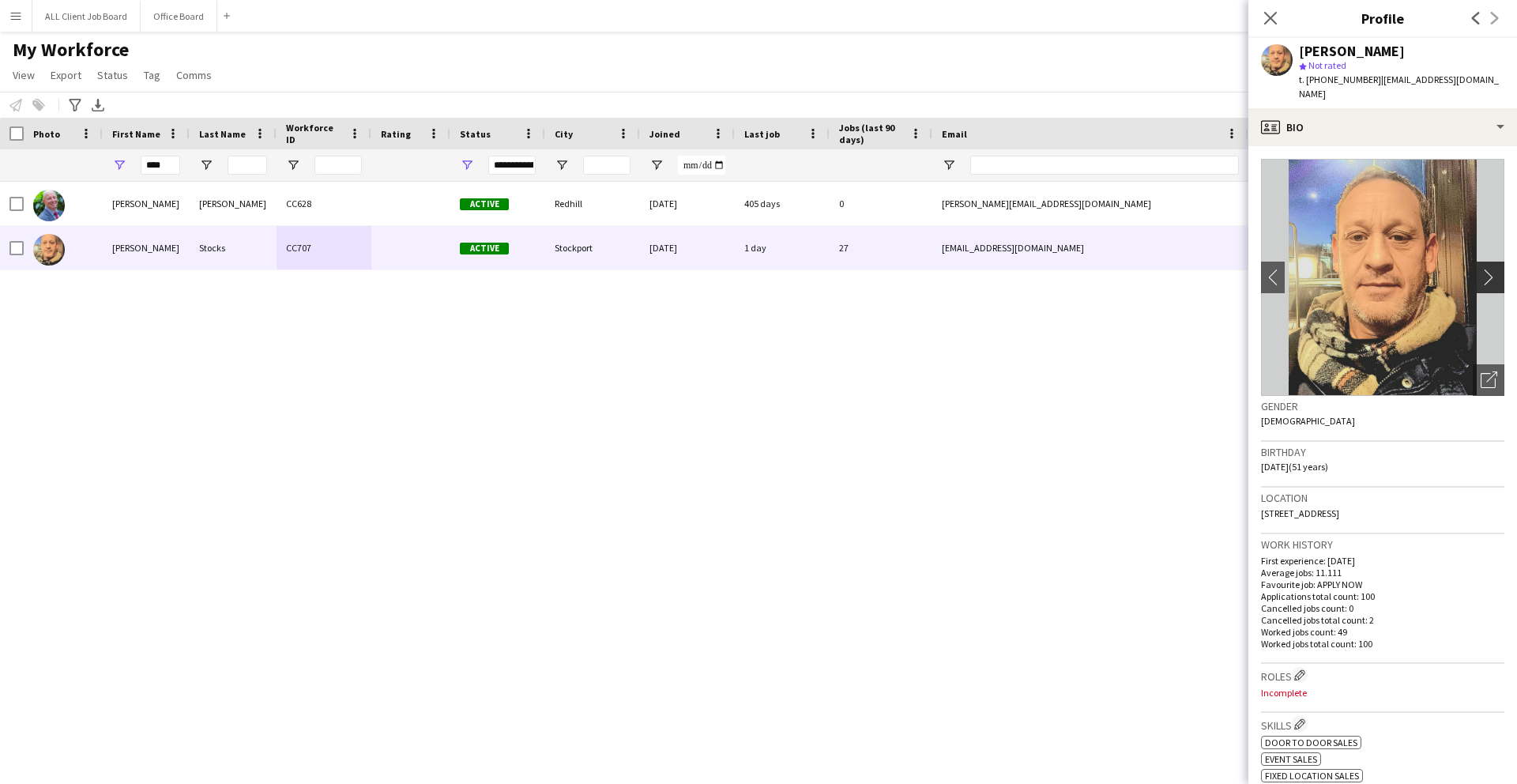
click at [1488, 269] on app-icon "chevron-right" at bounding box center [1493, 277] width 24 height 16
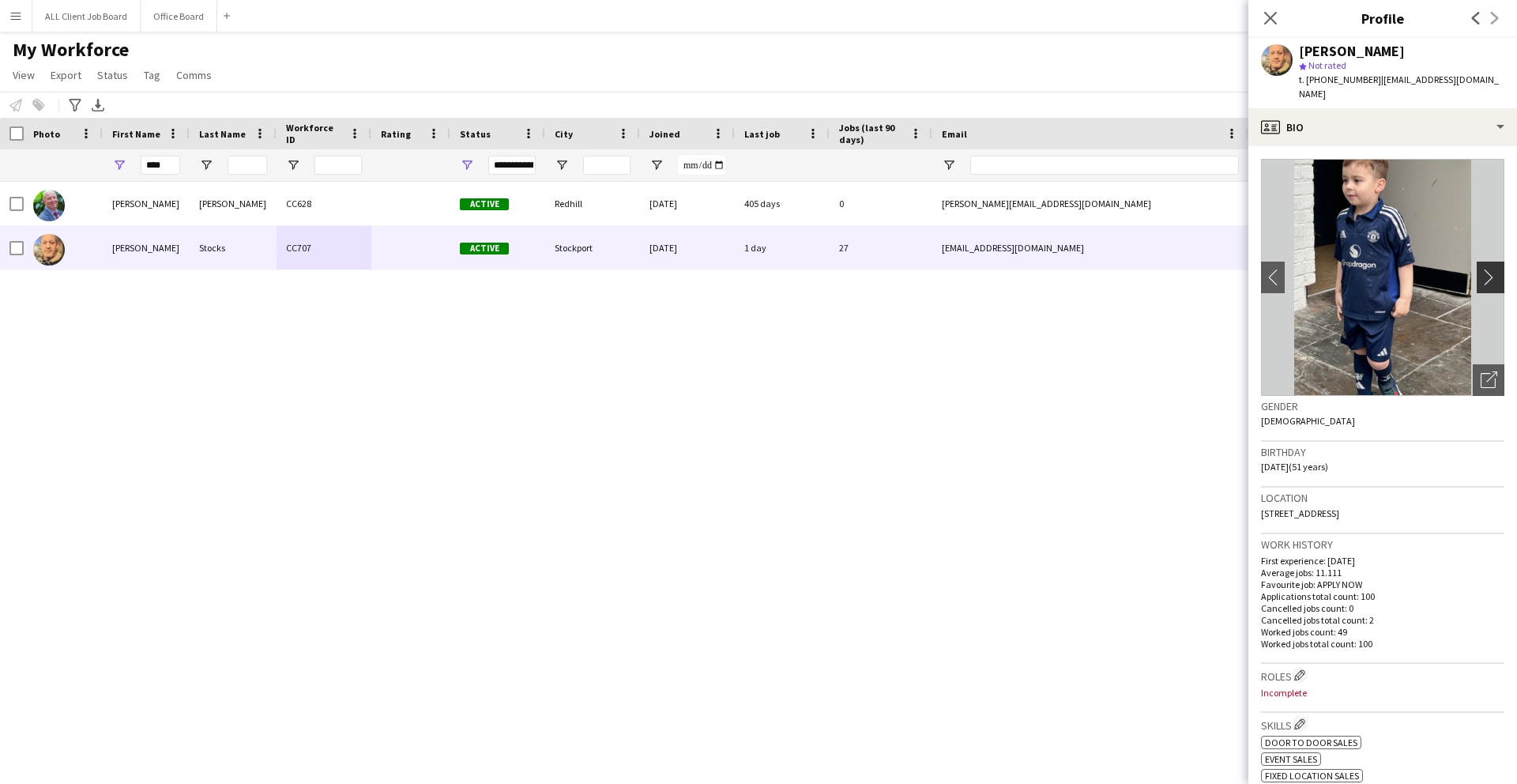
click at [1488, 269] on app-icon "chevron-right" at bounding box center [1493, 277] width 24 height 16
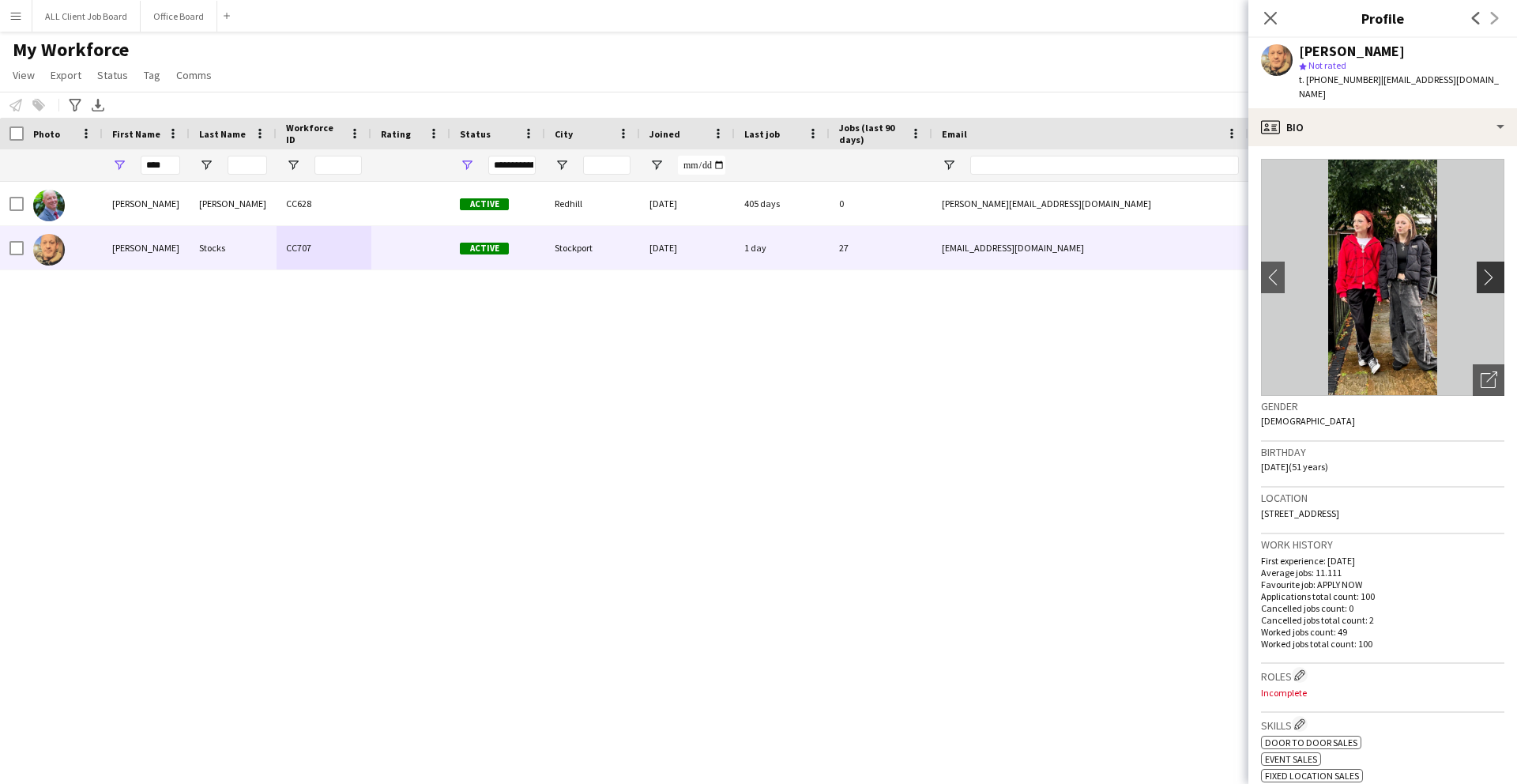
click at [1488, 269] on app-icon "chevron-right" at bounding box center [1493, 277] width 24 height 16
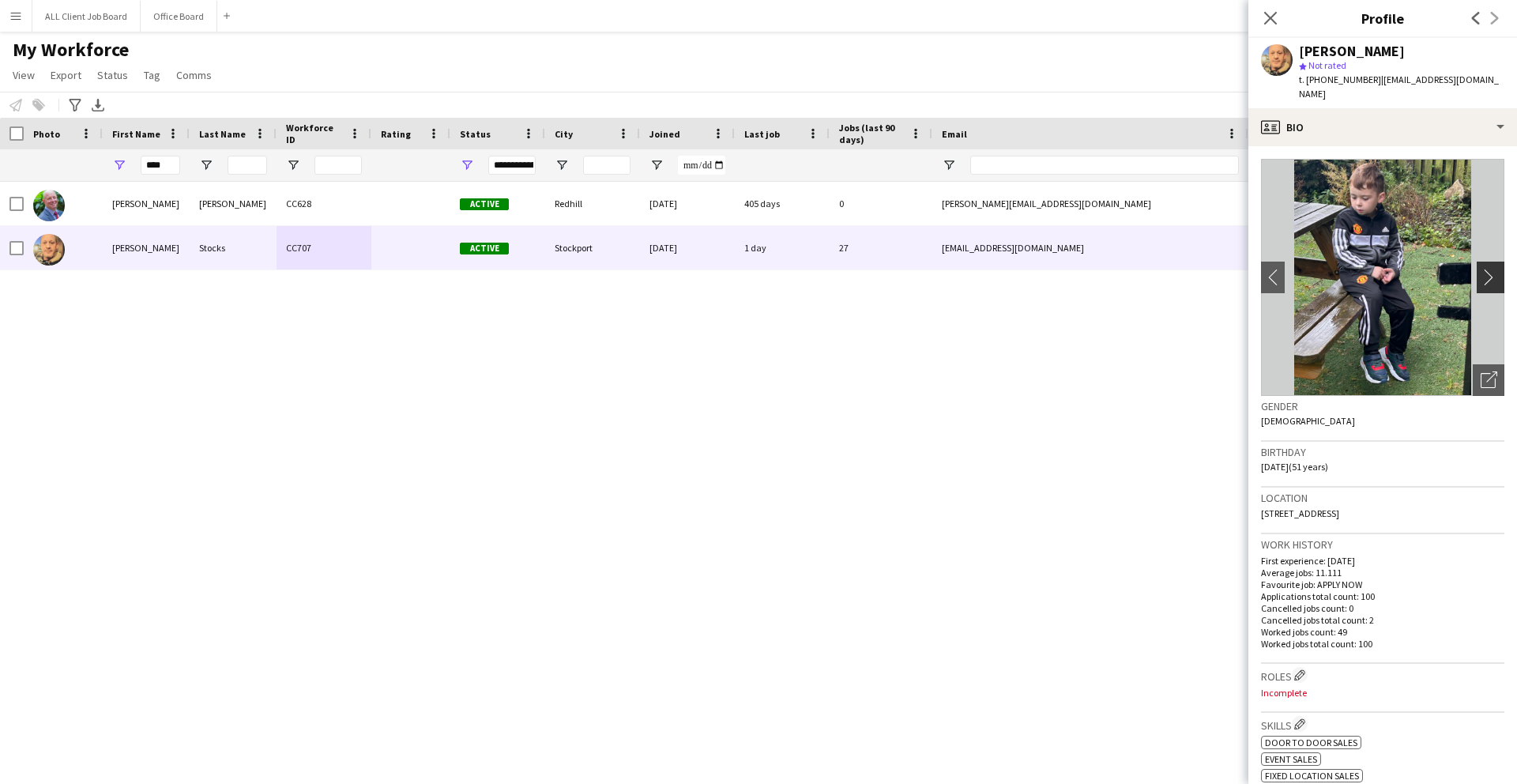
click at [1488, 269] on app-icon "chevron-right" at bounding box center [1493, 277] width 24 height 16
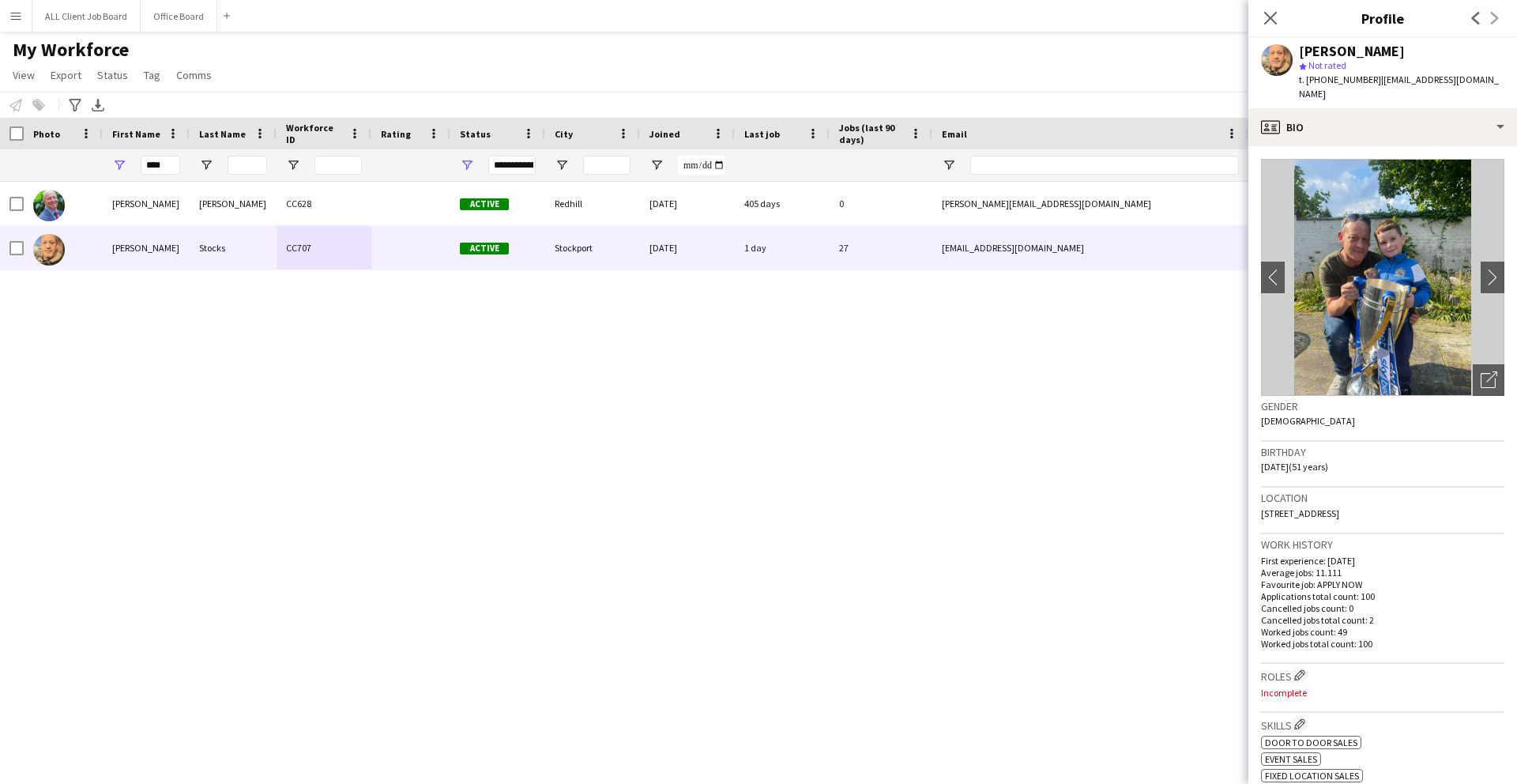
click at [1425, 270] on img at bounding box center [1383, 277] width 244 height 237
click at [1482, 269] on app-icon "chevron-right" at bounding box center [1493, 277] width 24 height 16
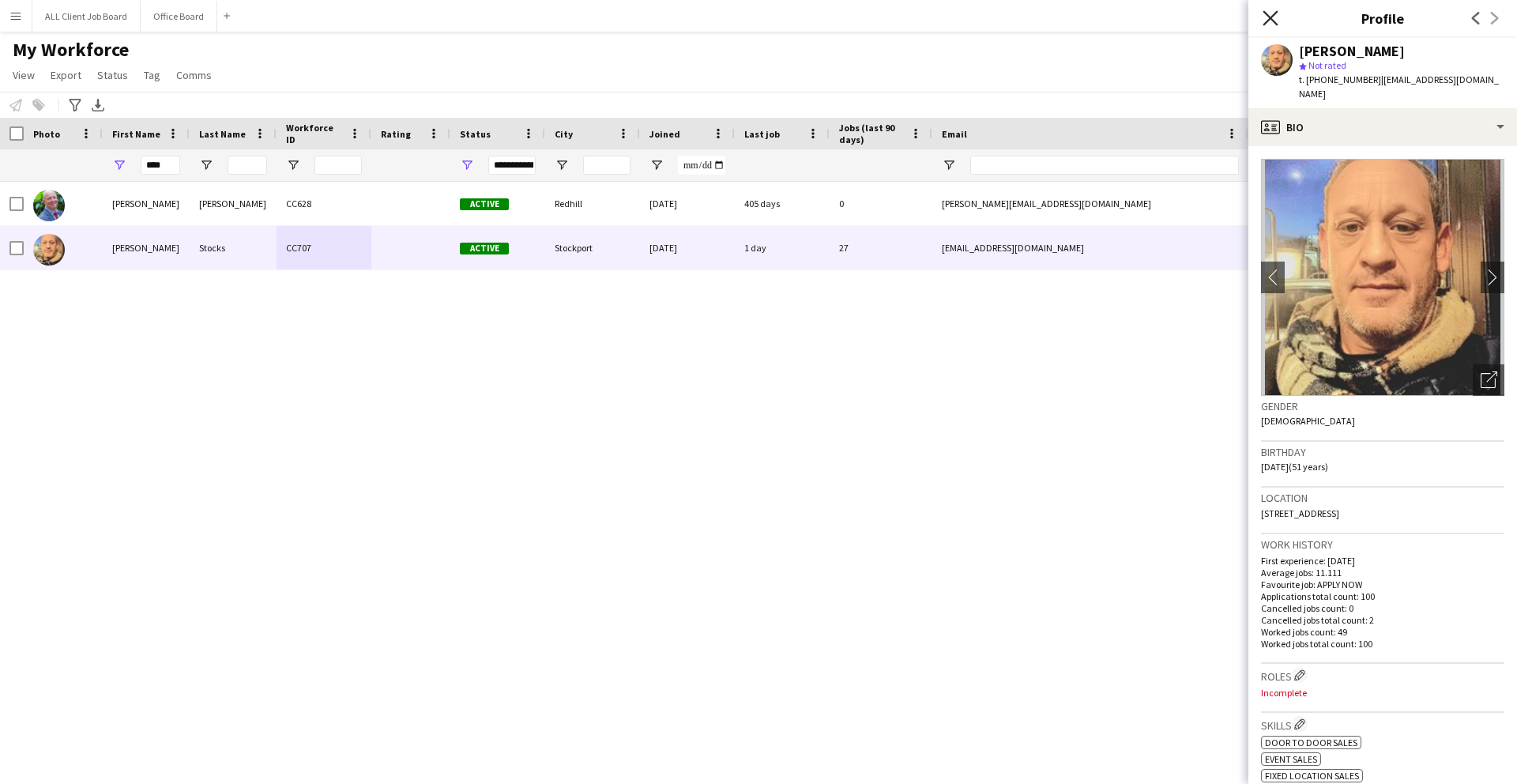
click at [1276, 22] on icon "Close pop-in" at bounding box center [1270, 17] width 15 height 15
